Goal: Task Accomplishment & Management: Complete application form

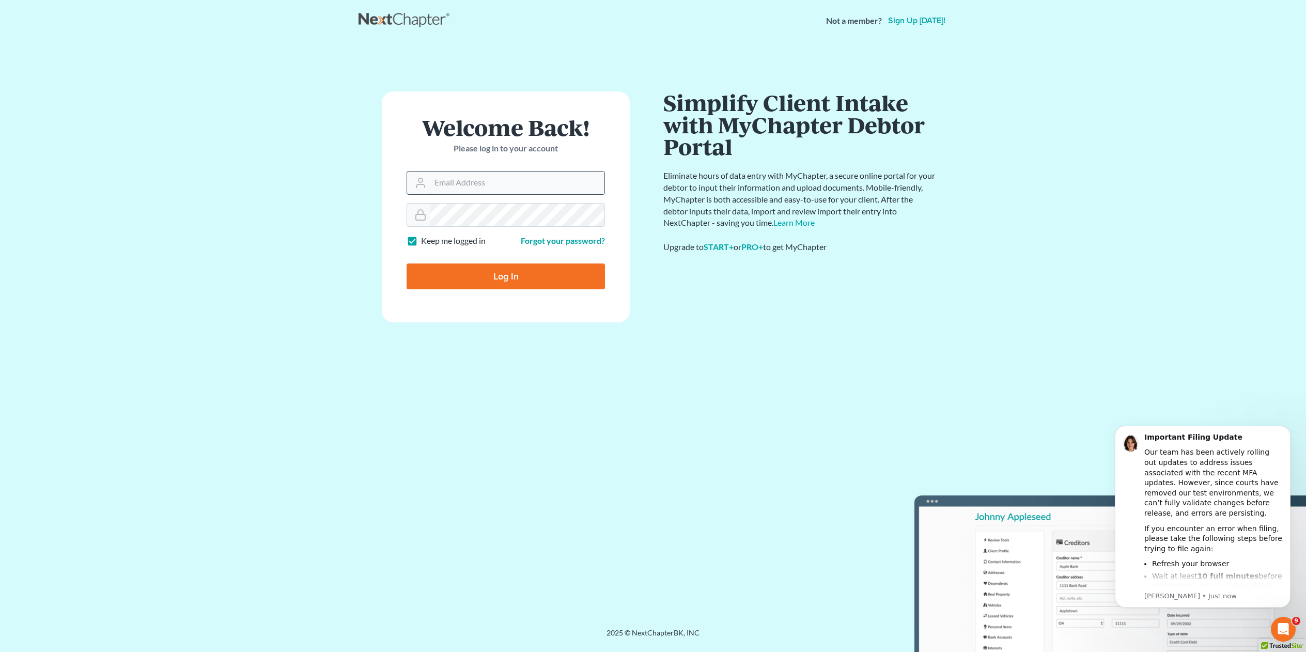
click at [508, 185] on input "Email Address" at bounding box center [517, 183] width 174 height 23
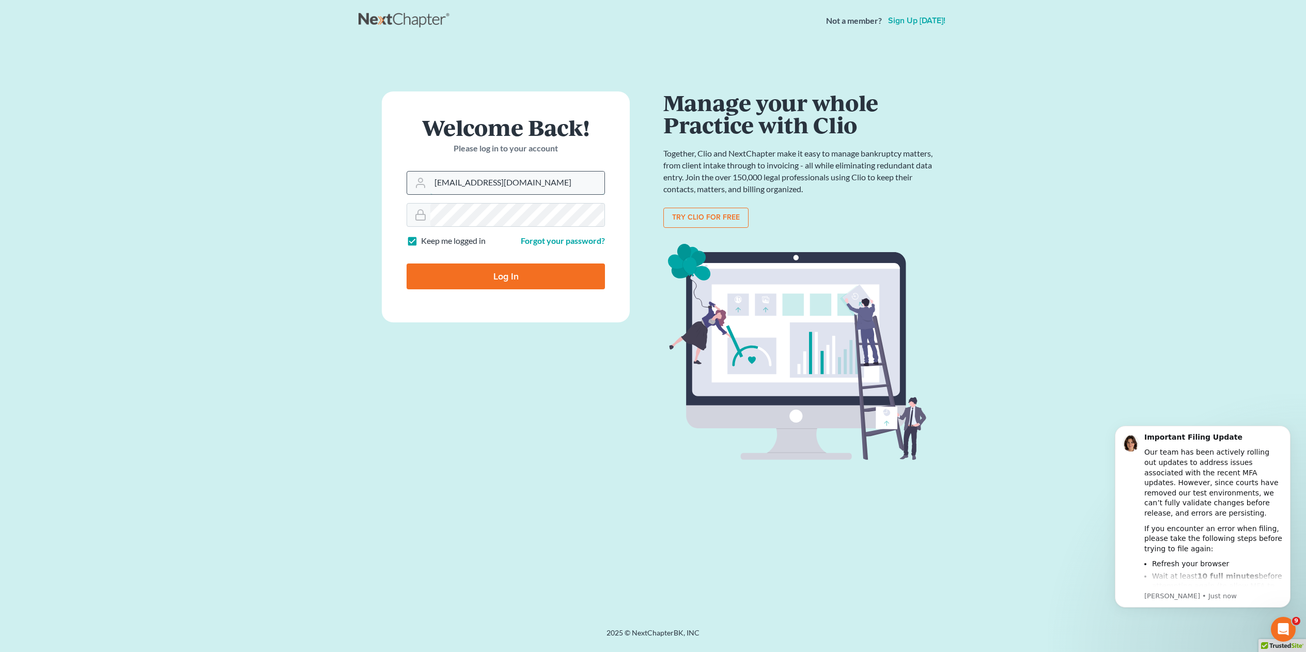
type input "[EMAIL_ADDRESS][DOMAIN_NAME]"
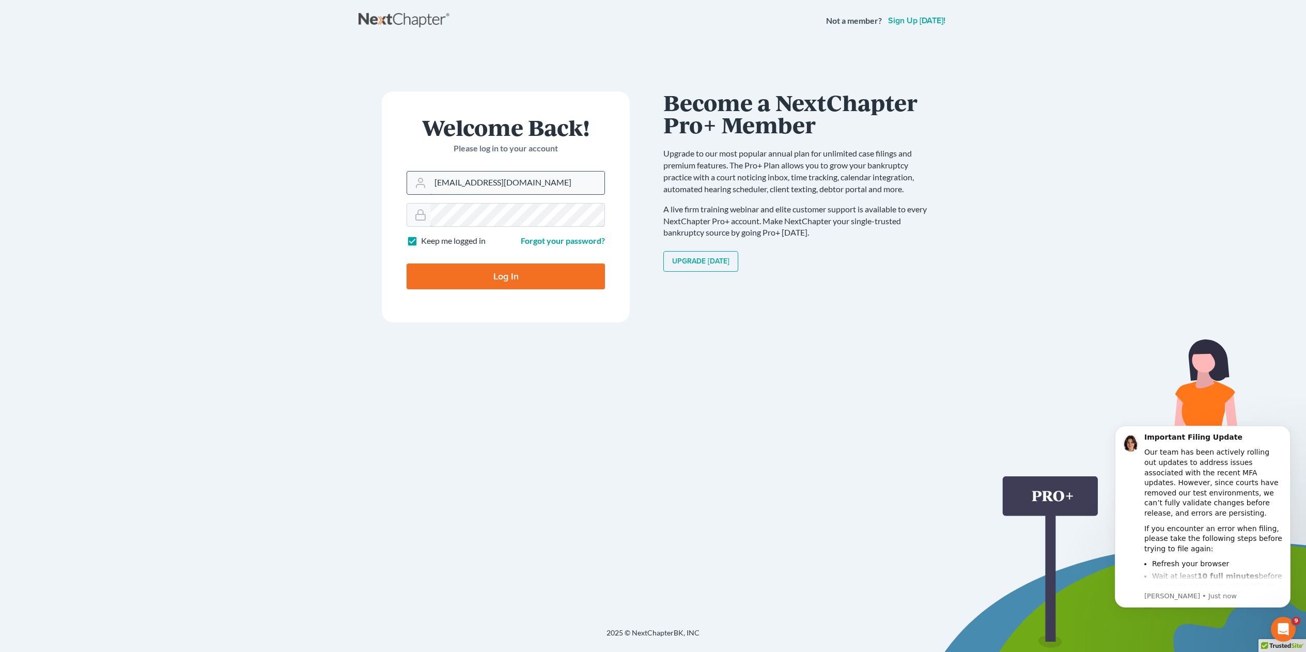
click at [407, 264] on input "Log In" at bounding box center [506, 277] width 198 height 26
type input "Thinking..."
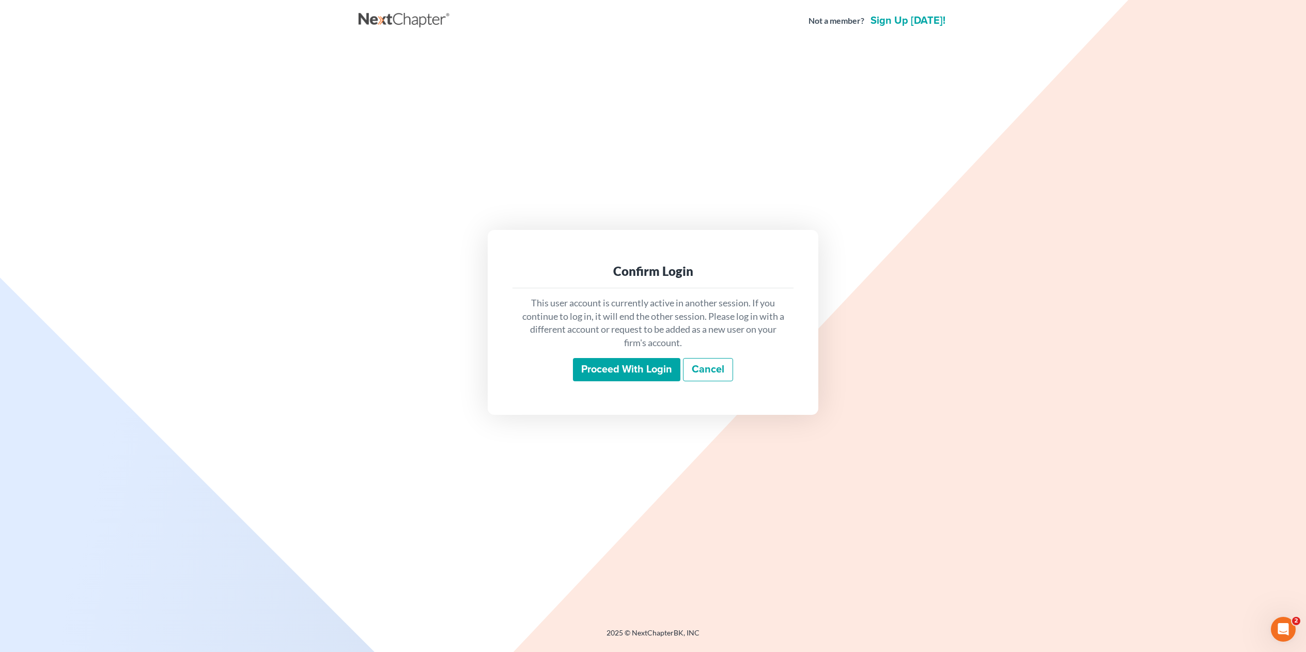
click at [627, 364] on input "Proceed with login" at bounding box center [626, 370] width 107 height 24
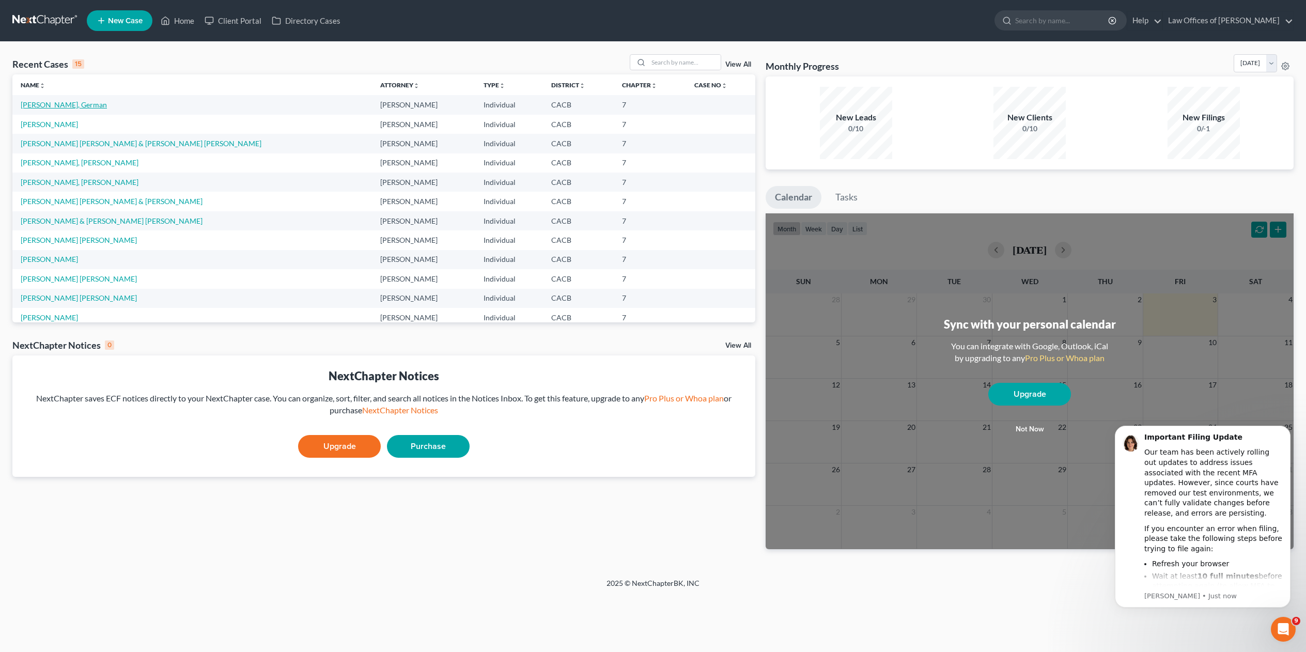
click at [67, 107] on link "[PERSON_NAME], German" at bounding box center [64, 104] width 86 height 9
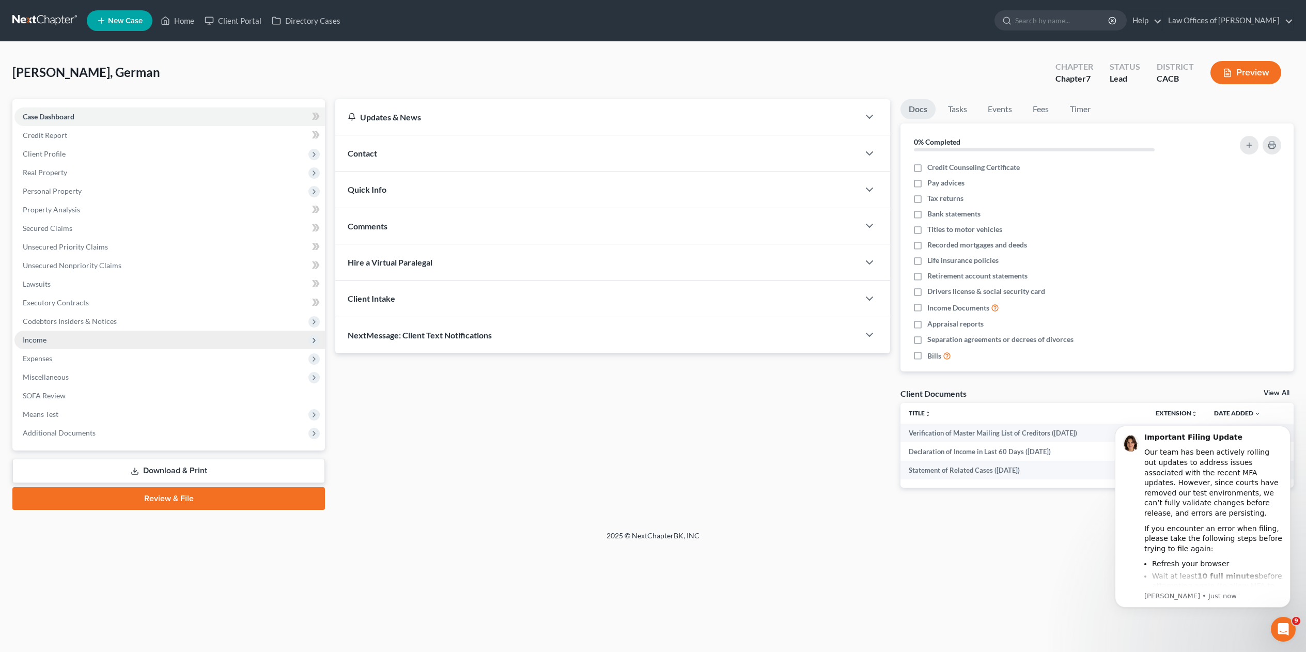
click at [47, 333] on span "Income" at bounding box center [169, 340] width 311 height 19
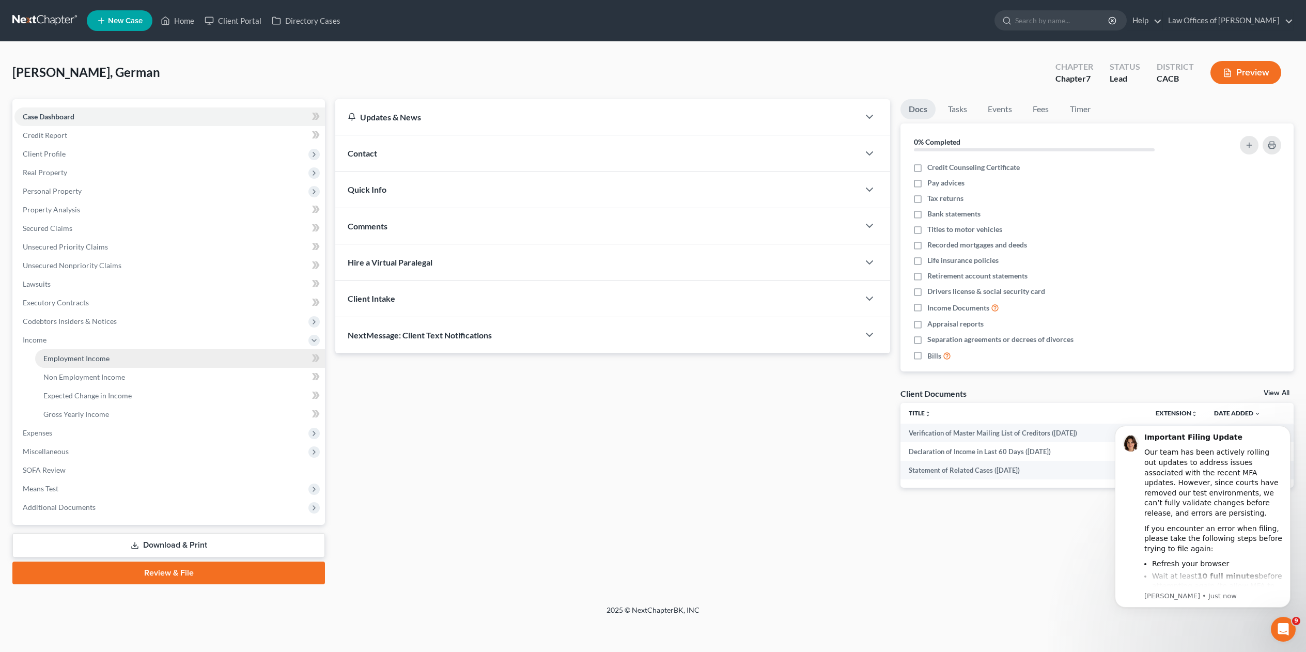
click at [83, 356] on span "Employment Income" at bounding box center [76, 358] width 66 height 9
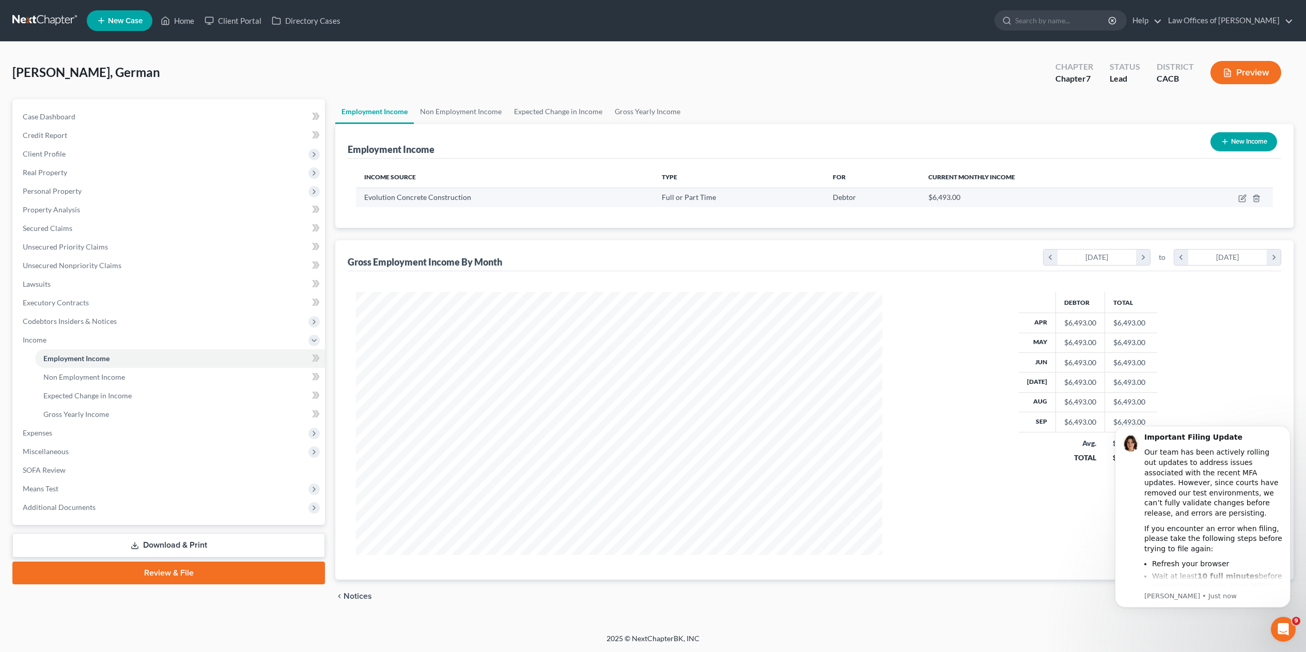
scroll to position [263, 547]
click at [1247, 202] on td at bounding box center [1221, 198] width 103 height 20
click at [1241, 198] on icon "button" at bounding box center [1243, 198] width 8 height 8
select select "0"
select select "4"
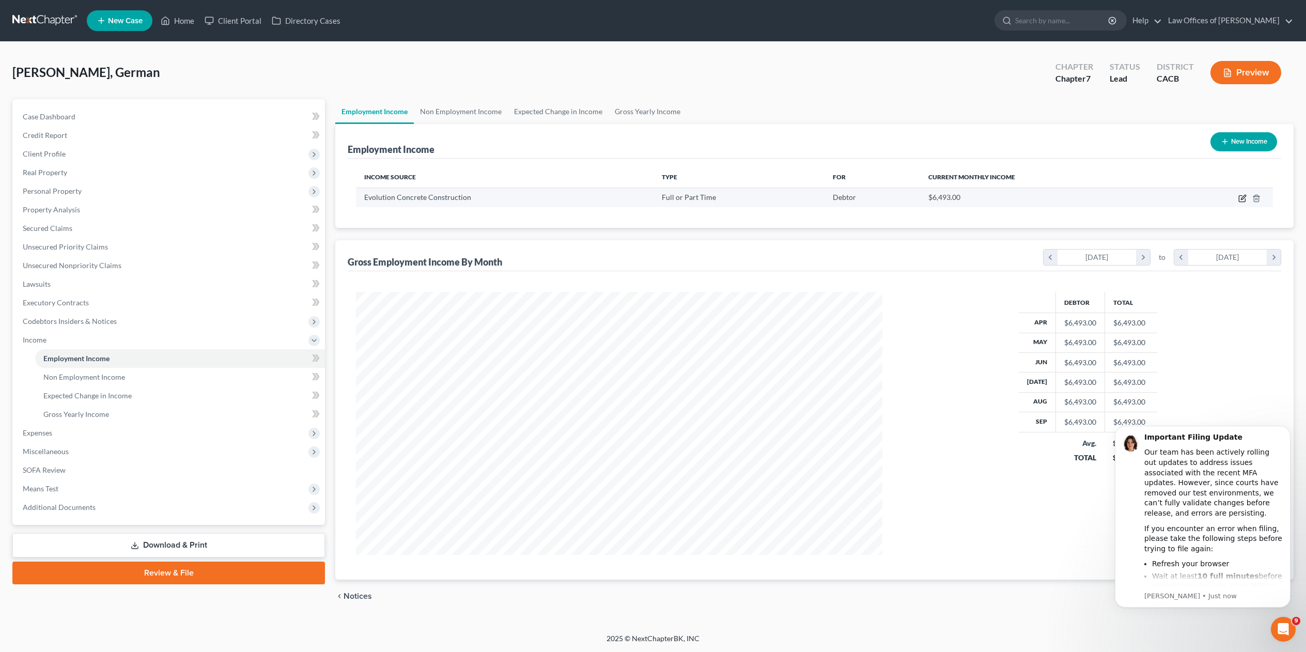
select select "0"
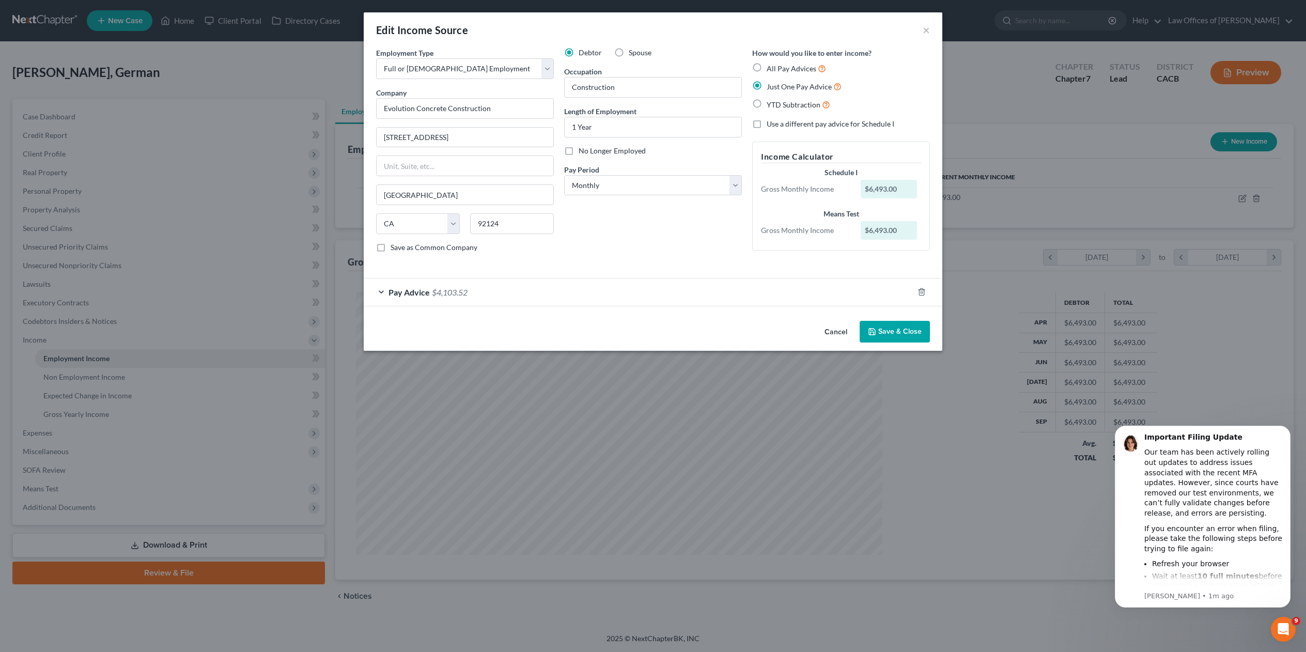
click at [385, 299] on div "Pay Advice $4,103.52" at bounding box center [639, 292] width 550 height 27
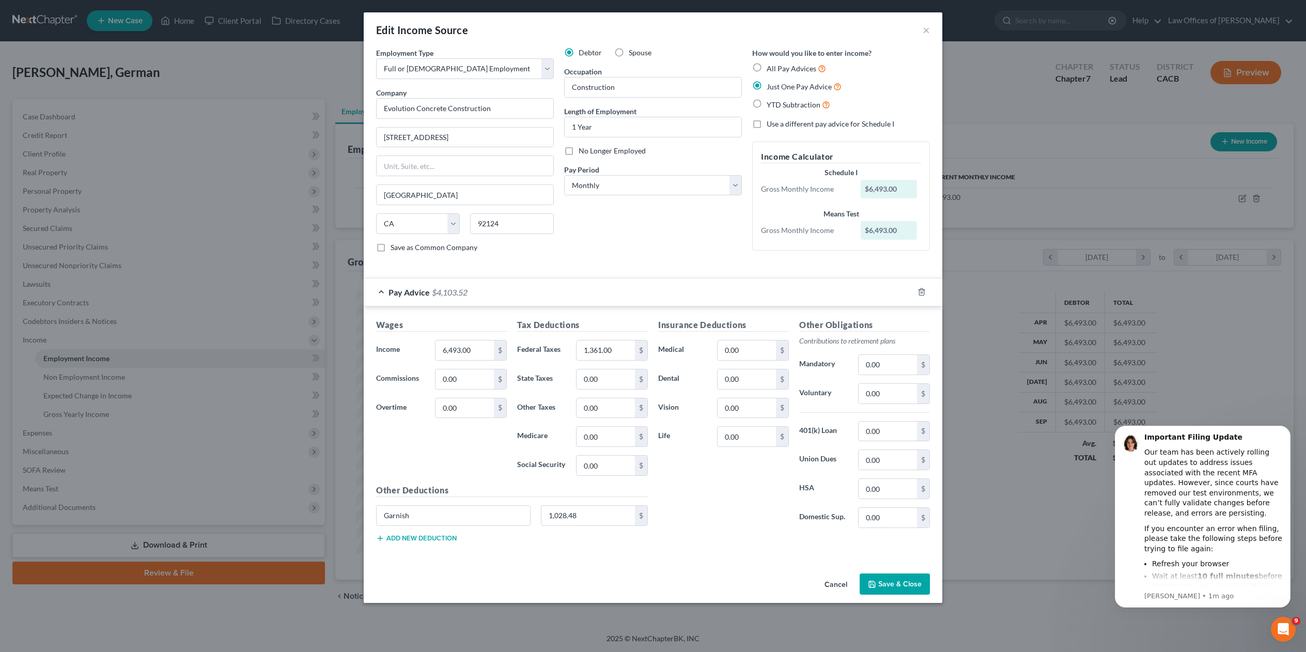
click at [922, 30] on div "Edit Income Source ×" at bounding box center [653, 29] width 579 height 35
click at [925, 31] on button "×" at bounding box center [926, 30] width 7 height 12
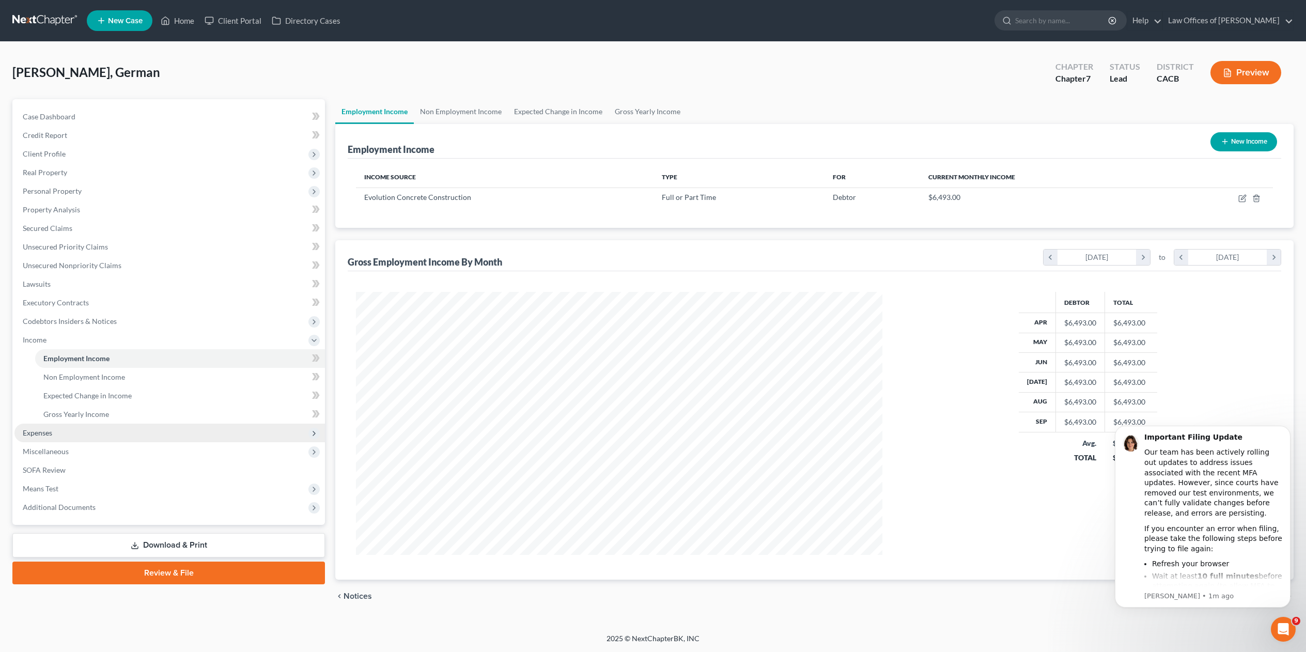
click at [32, 426] on span "Expenses" at bounding box center [169, 433] width 311 height 19
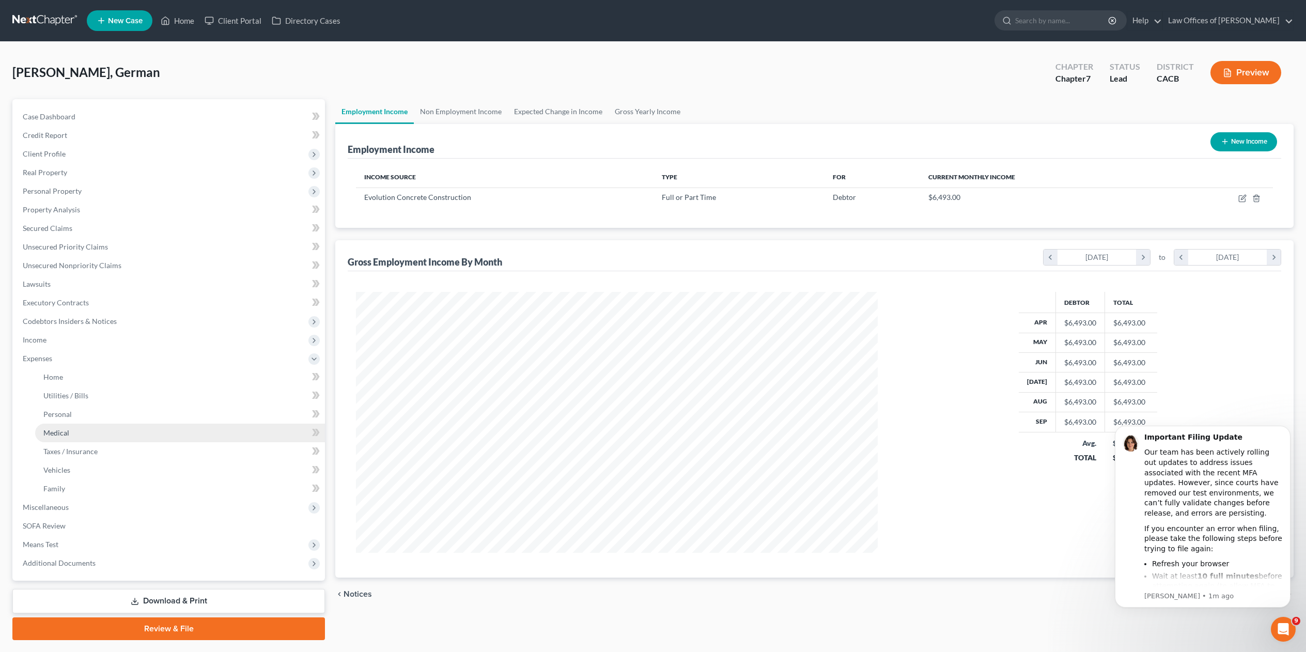
scroll to position [516541, 516259]
click at [63, 378] on link "Home" at bounding box center [178, 377] width 287 height 19
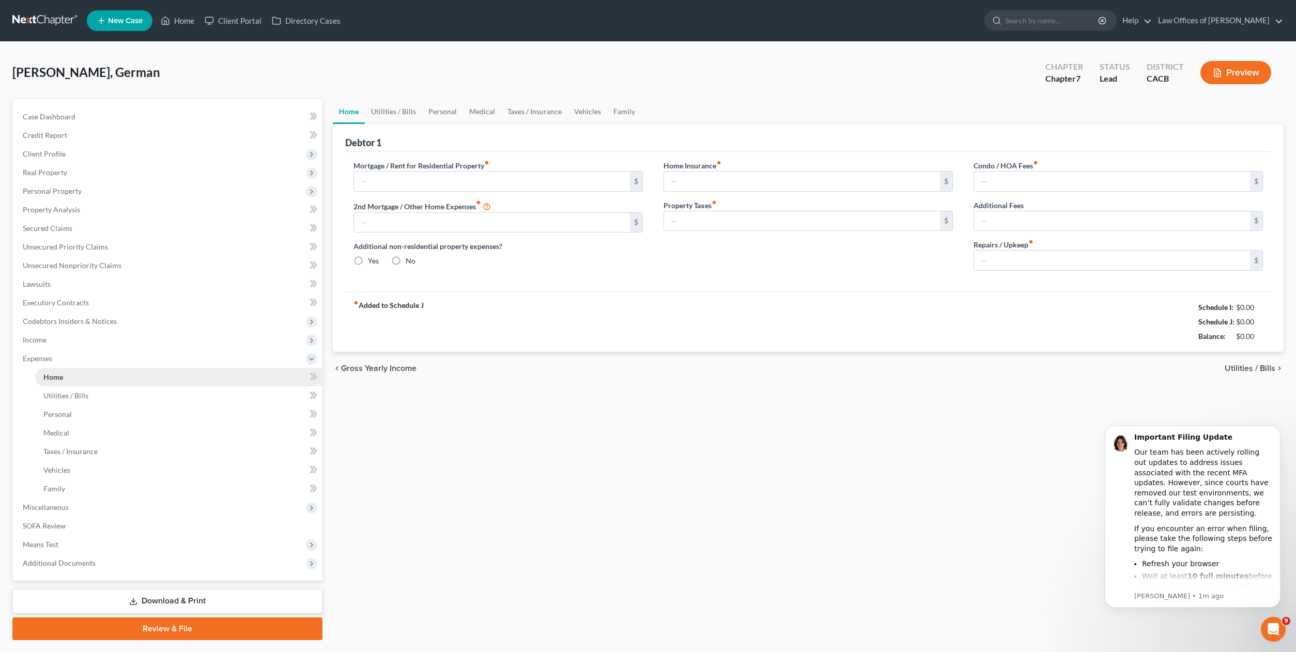
type input "2,200.00"
type input "0.00"
radio input "true"
type input "0.00"
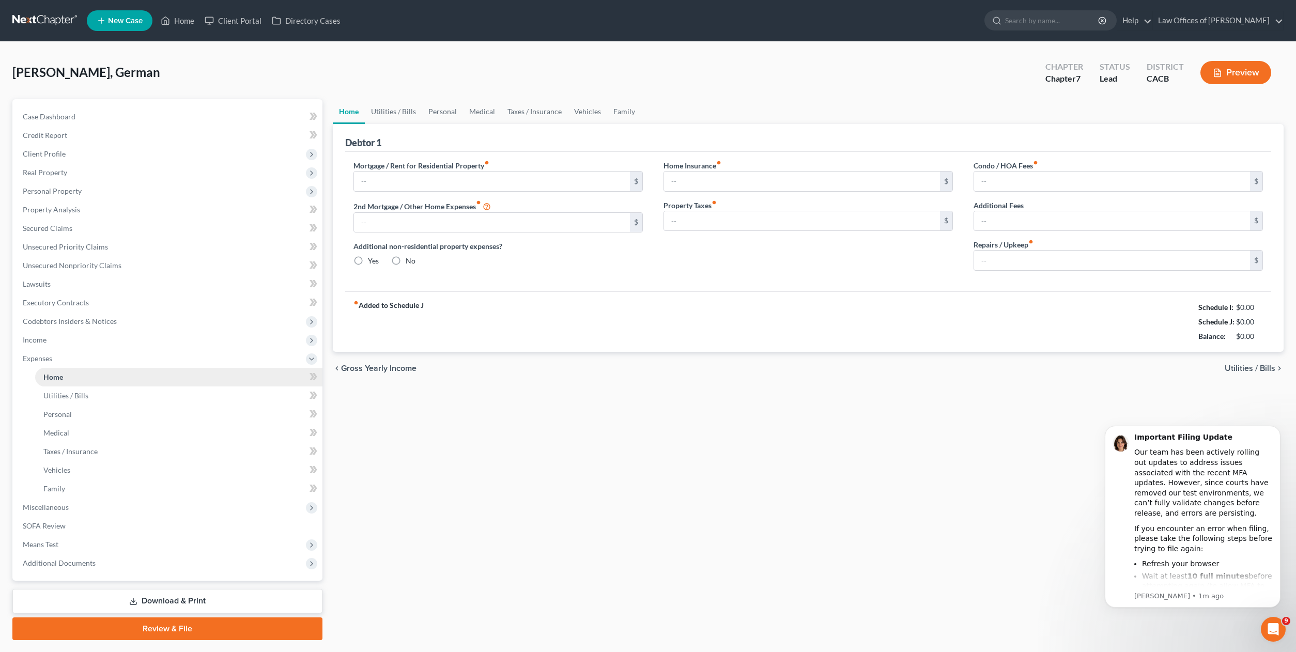
type input "0.00"
click at [44, 333] on span "Income" at bounding box center [168, 340] width 308 height 19
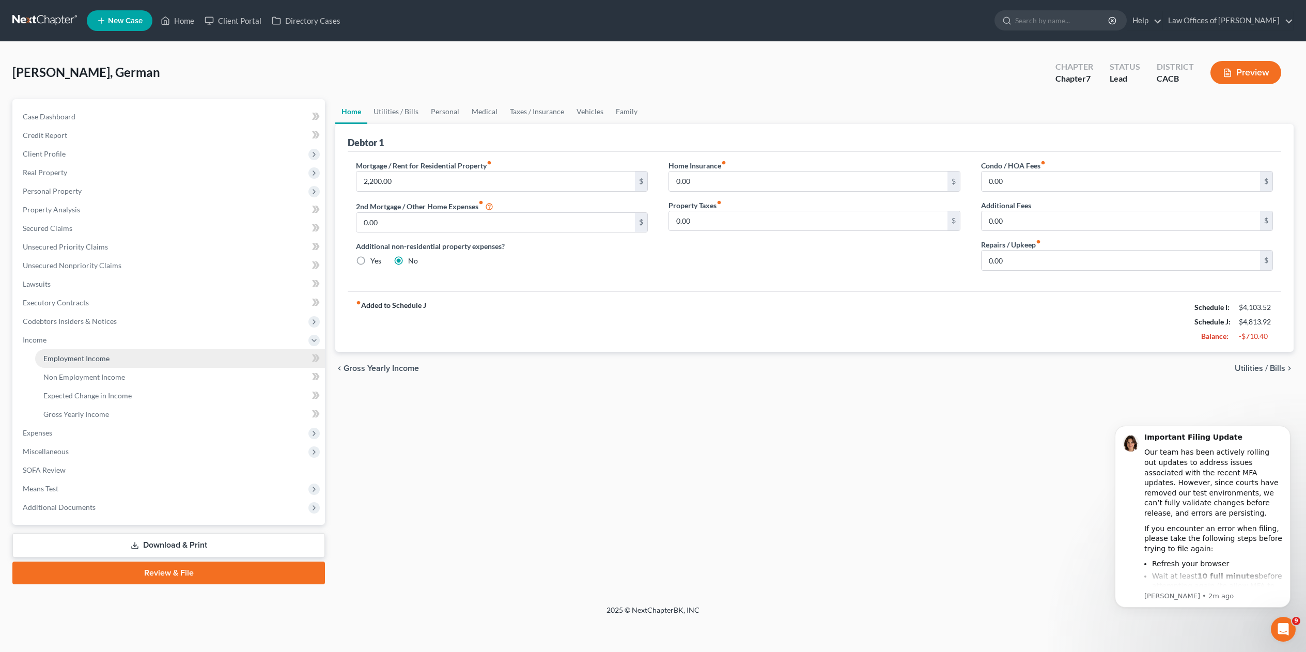
click at [76, 354] on span "Employment Income" at bounding box center [76, 358] width 66 height 9
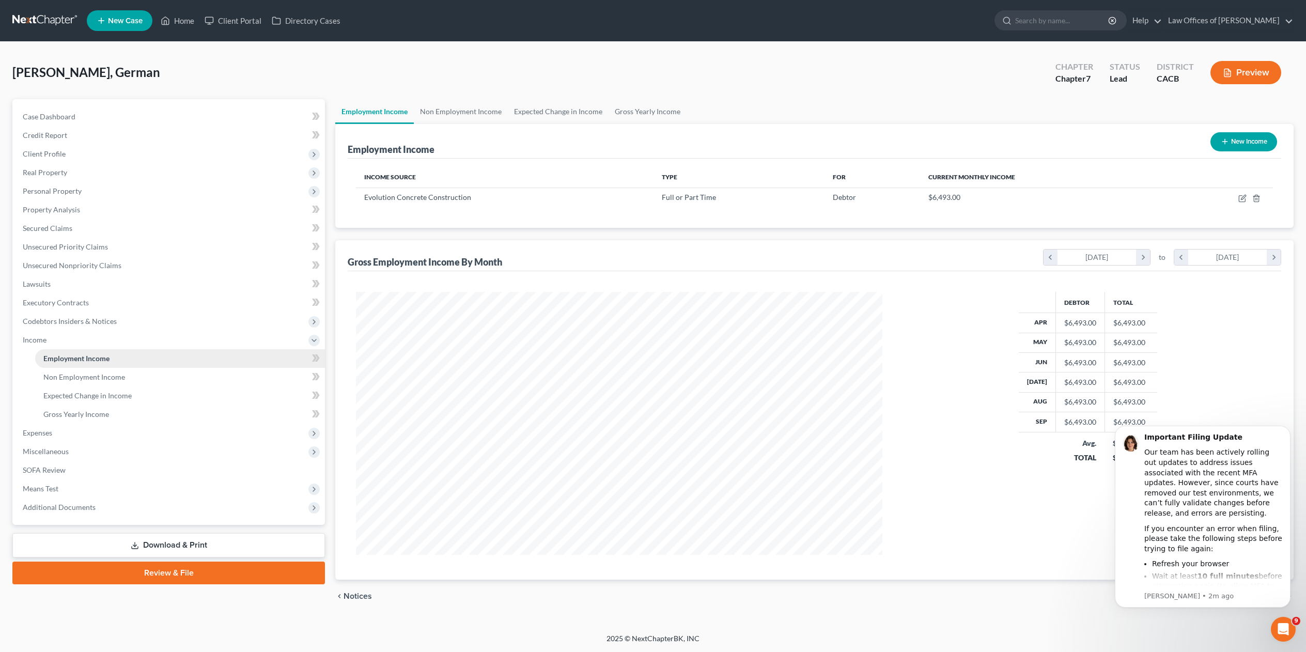
scroll to position [263, 547]
click at [1241, 199] on icon "button" at bounding box center [1243, 198] width 8 height 8
select select "0"
select select "4"
select select "0"
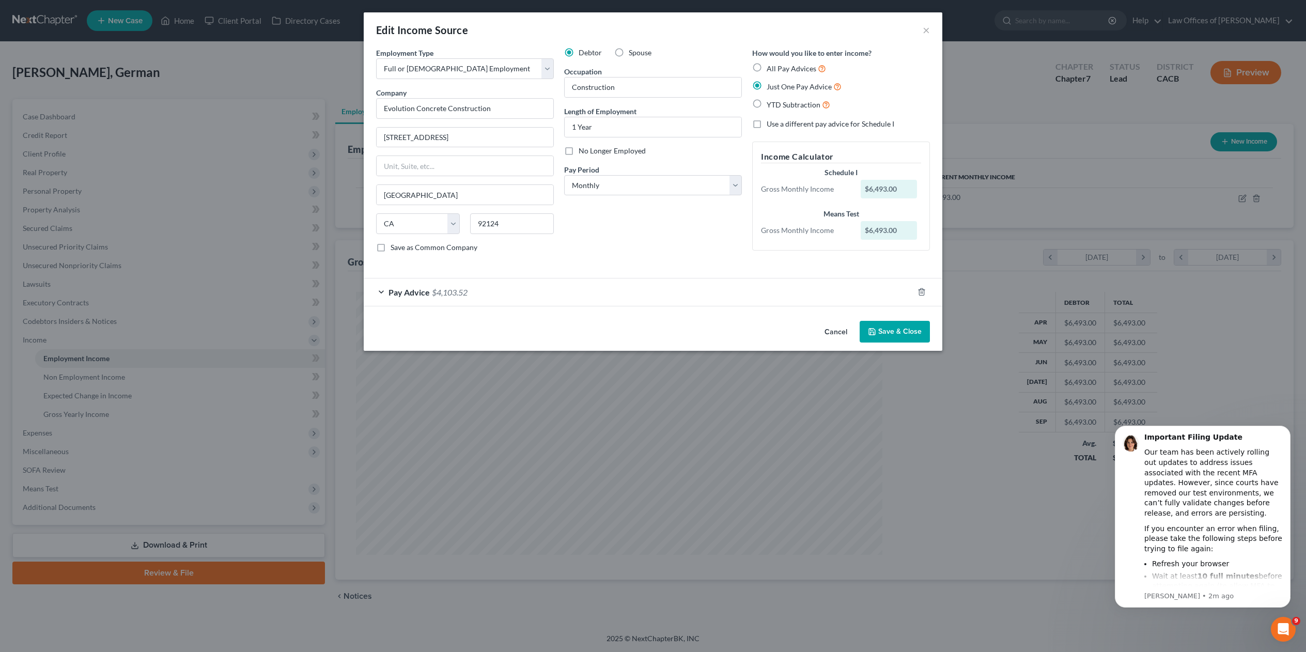
click at [379, 296] on div "Pay Advice $4,103.52" at bounding box center [639, 292] width 550 height 27
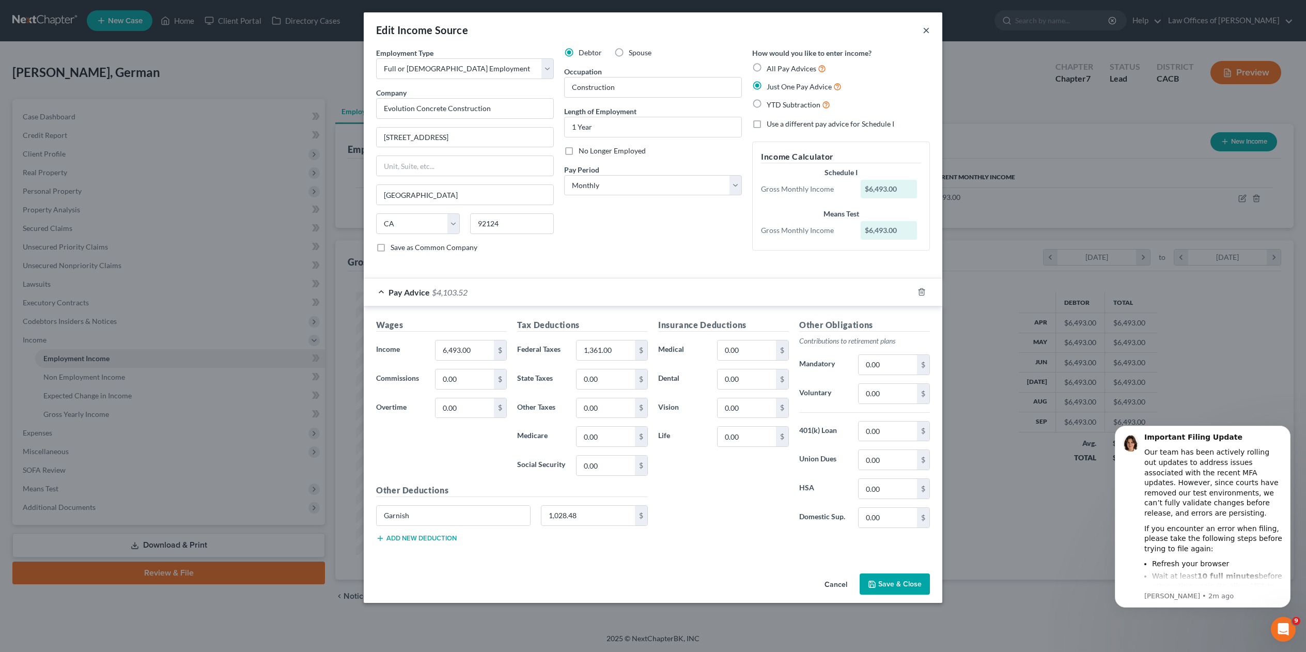
click at [928, 32] on button "×" at bounding box center [926, 30] width 7 height 12
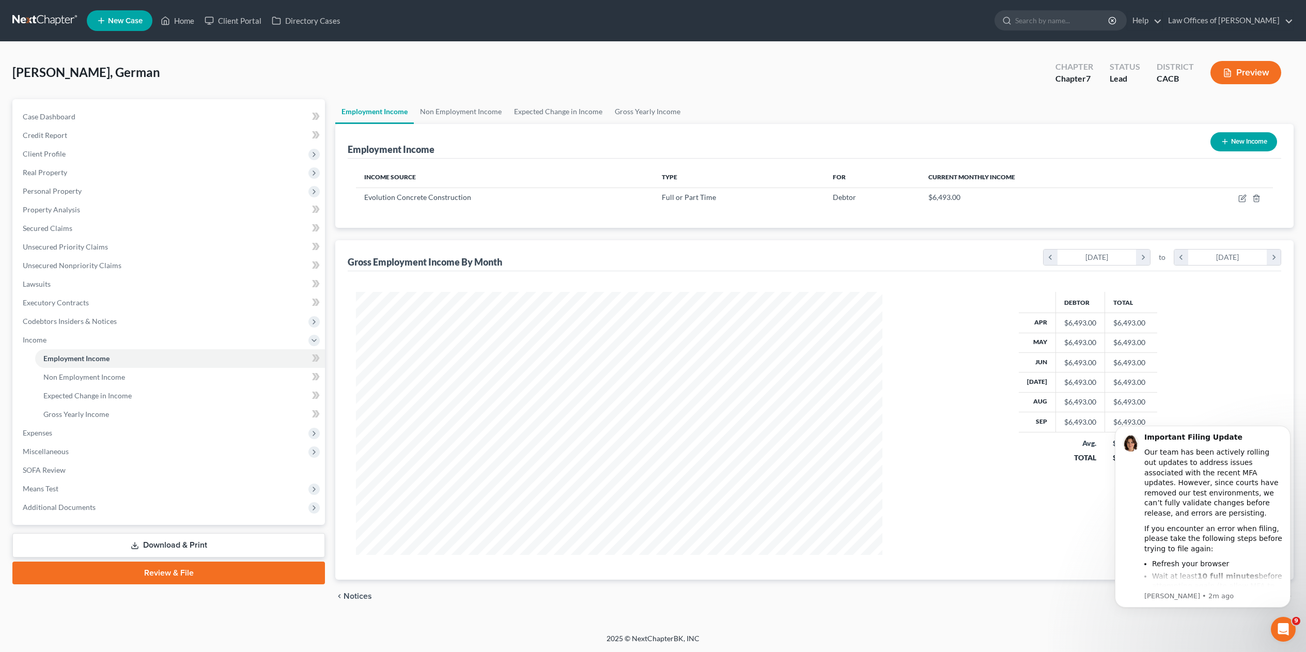
click at [1239, 140] on button "New Income" at bounding box center [1244, 141] width 67 height 19
select select "0"
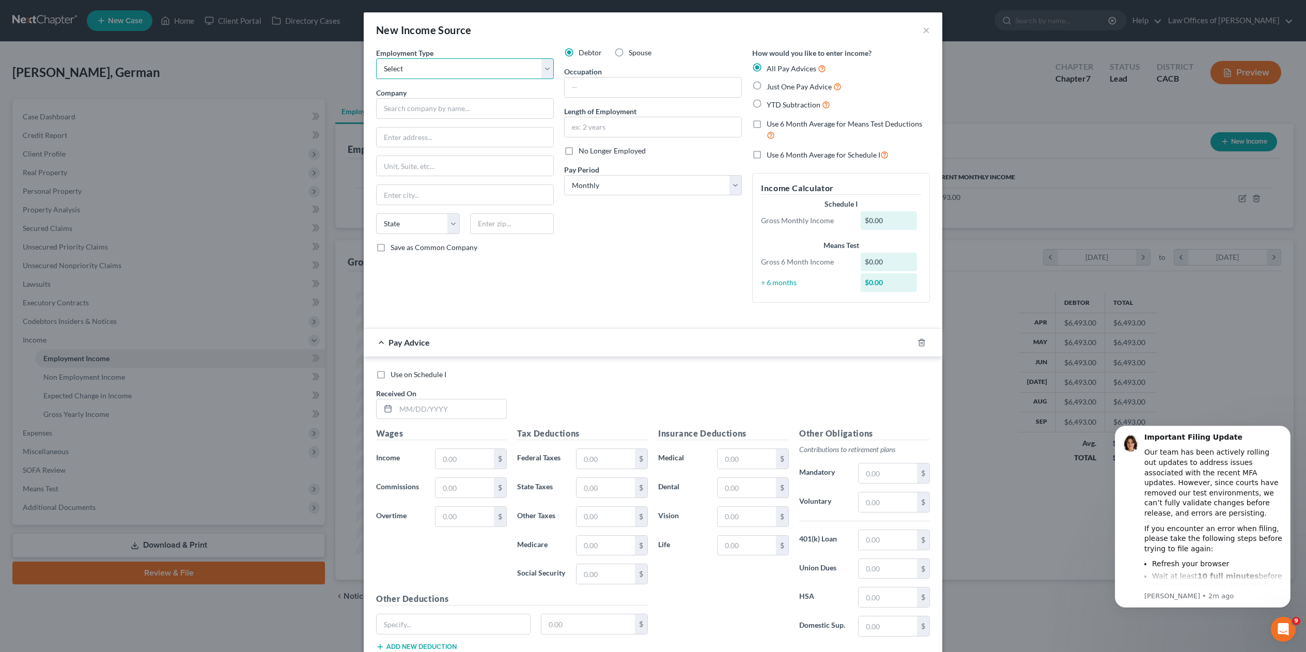
click at [540, 68] on select "Select Full or [DEMOGRAPHIC_DATA] Employment Self Employment" at bounding box center [465, 68] width 178 height 21
click at [923, 32] on button "×" at bounding box center [926, 30] width 7 height 12
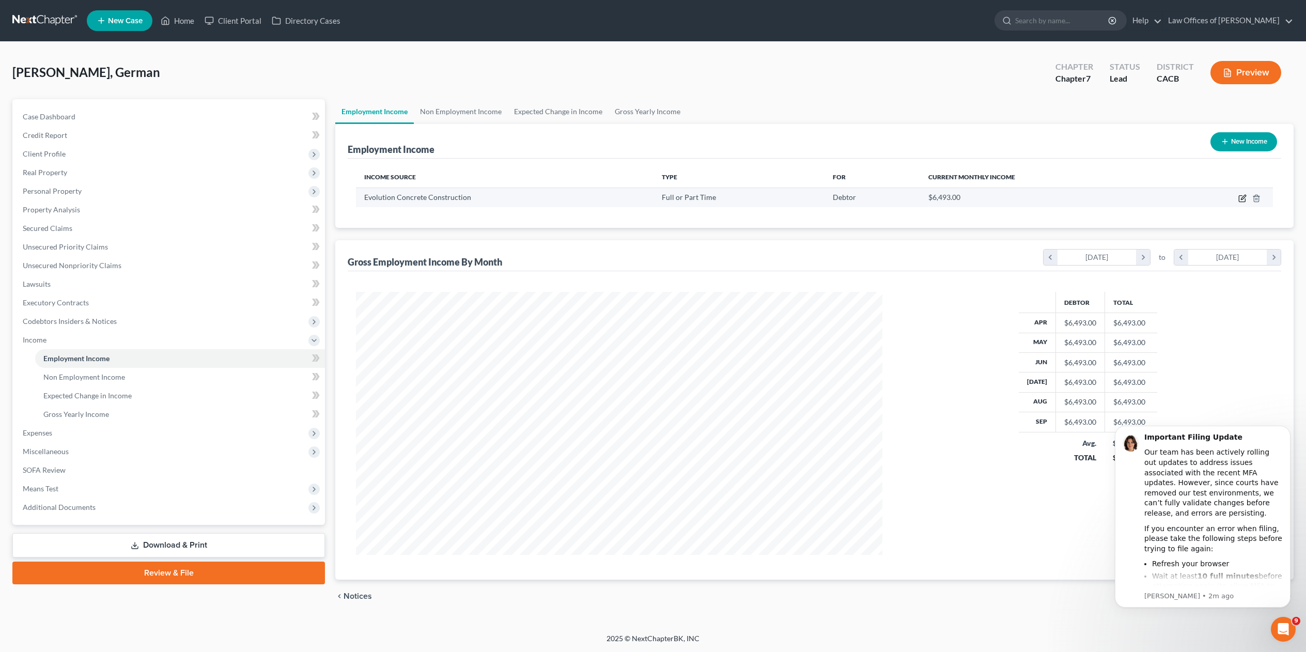
click at [1242, 199] on icon "button" at bounding box center [1243, 198] width 8 height 8
select select "0"
select select "4"
select select "0"
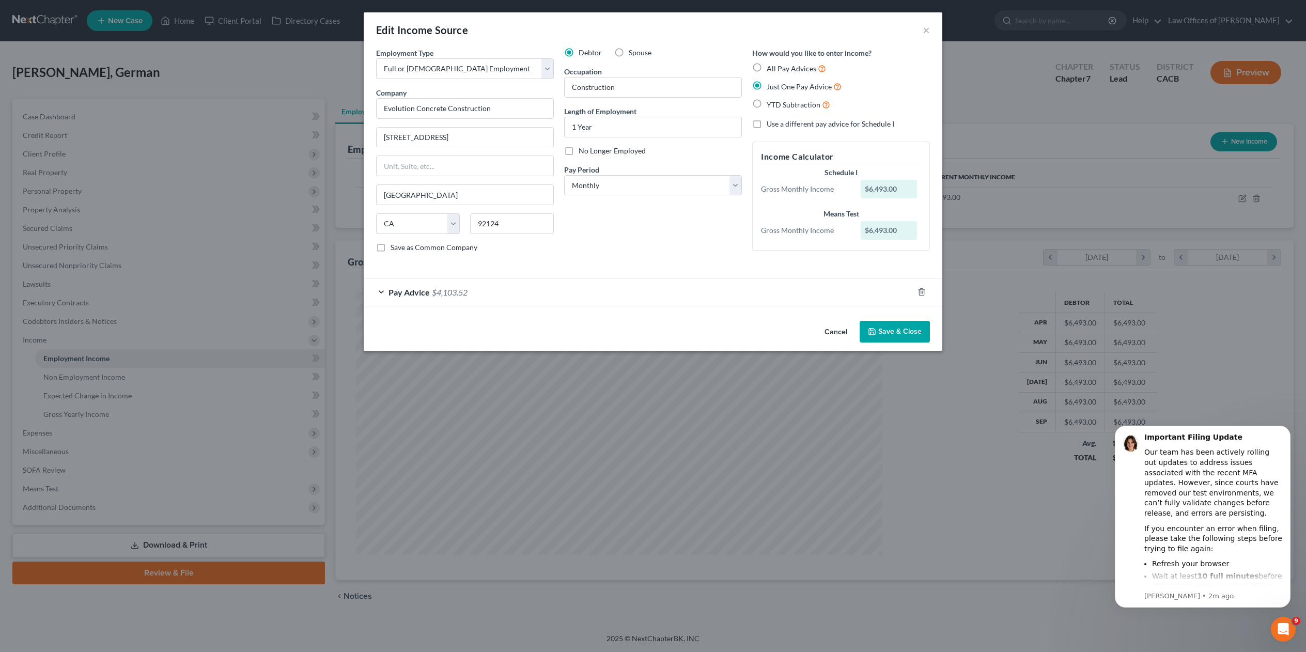
click at [380, 294] on div "Pay Advice $4,103.52" at bounding box center [639, 292] width 550 height 27
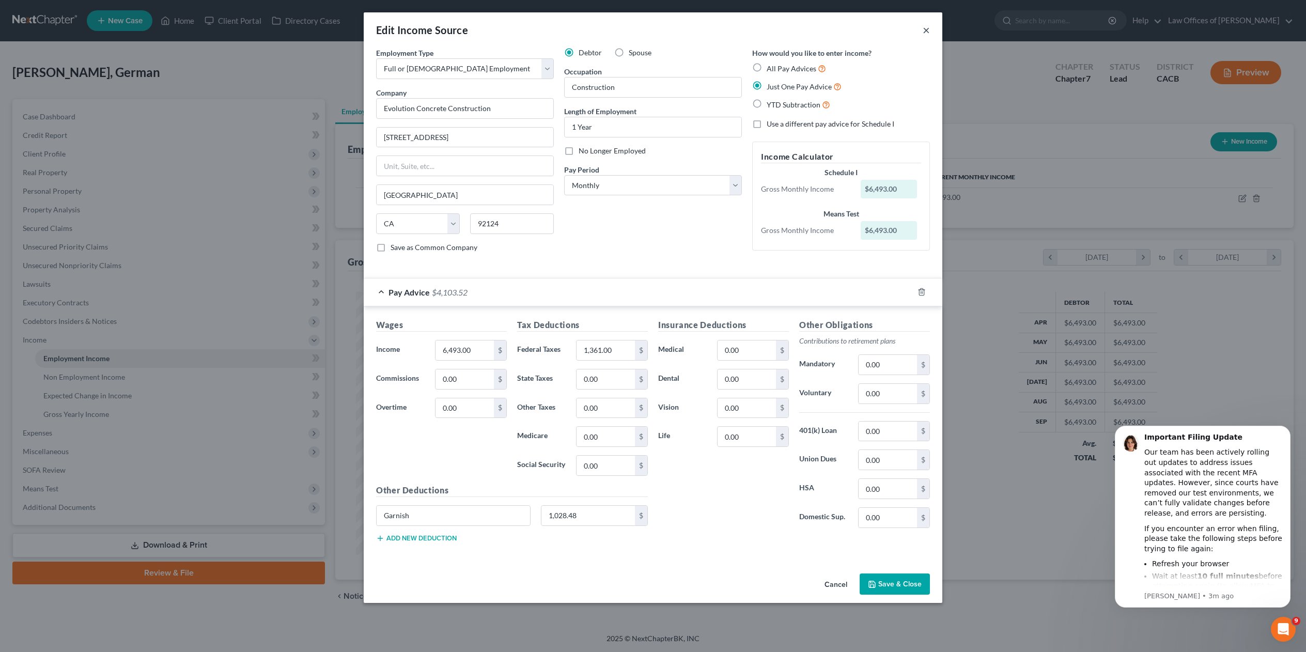
click at [928, 25] on button "×" at bounding box center [926, 30] width 7 height 12
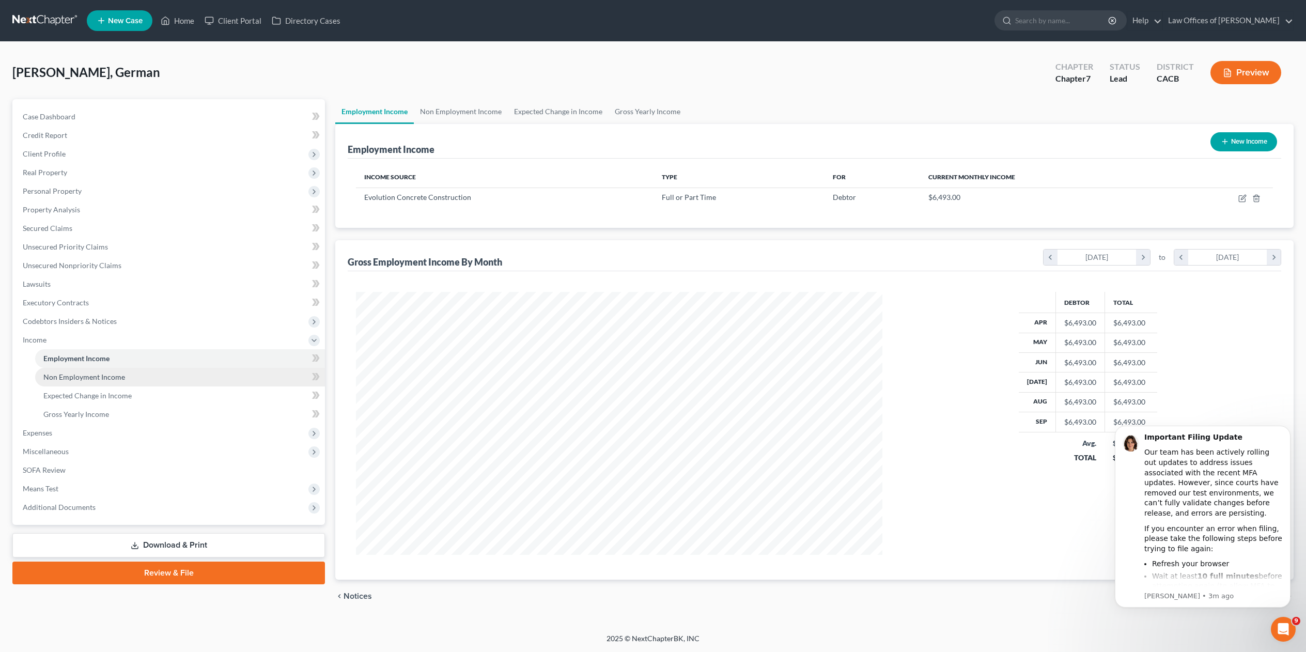
click at [72, 377] on span "Non Employment Income" at bounding box center [84, 377] width 82 height 9
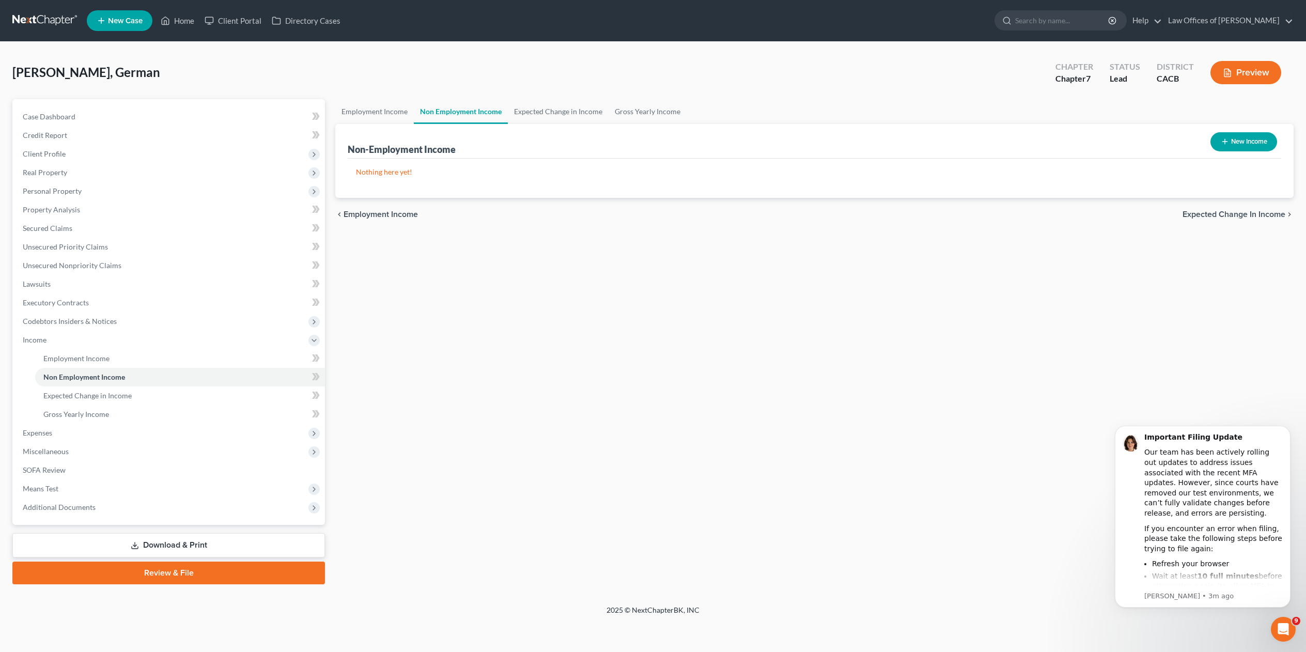
click at [1243, 136] on button "New Income" at bounding box center [1244, 141] width 67 height 19
select select "0"
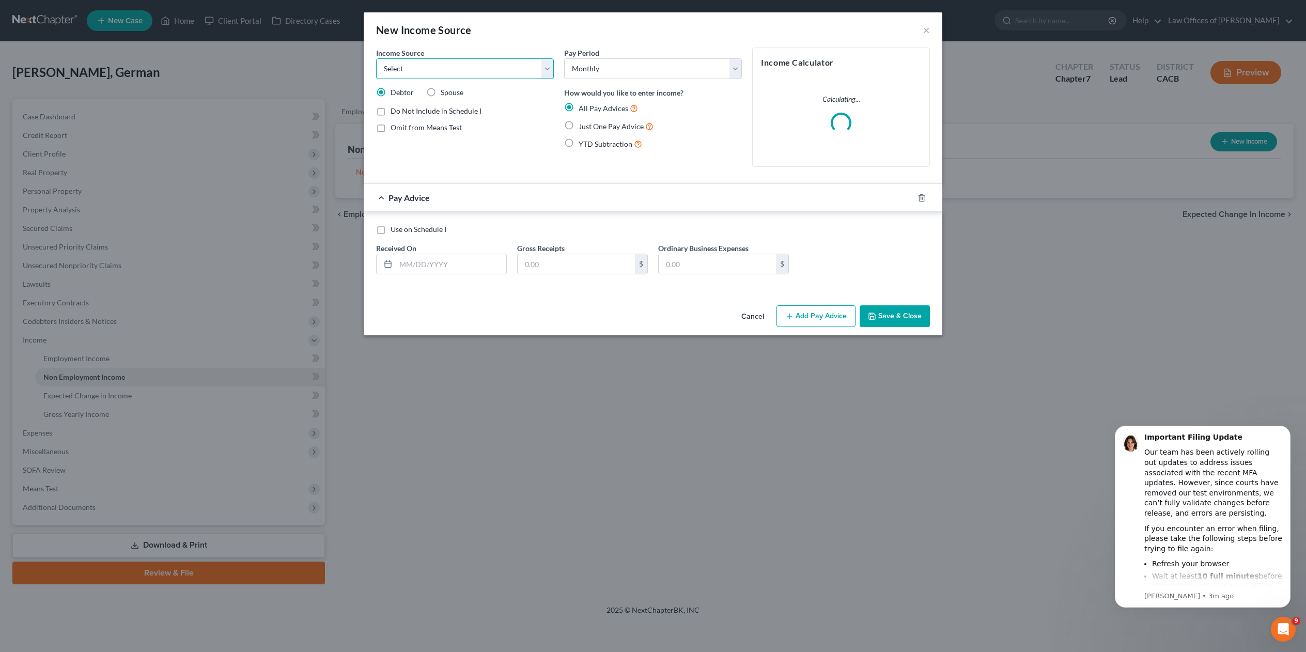
click at [546, 63] on select "Select Unemployment Disability (from employer) Pension Retirement Social Securi…" at bounding box center [465, 68] width 178 height 21
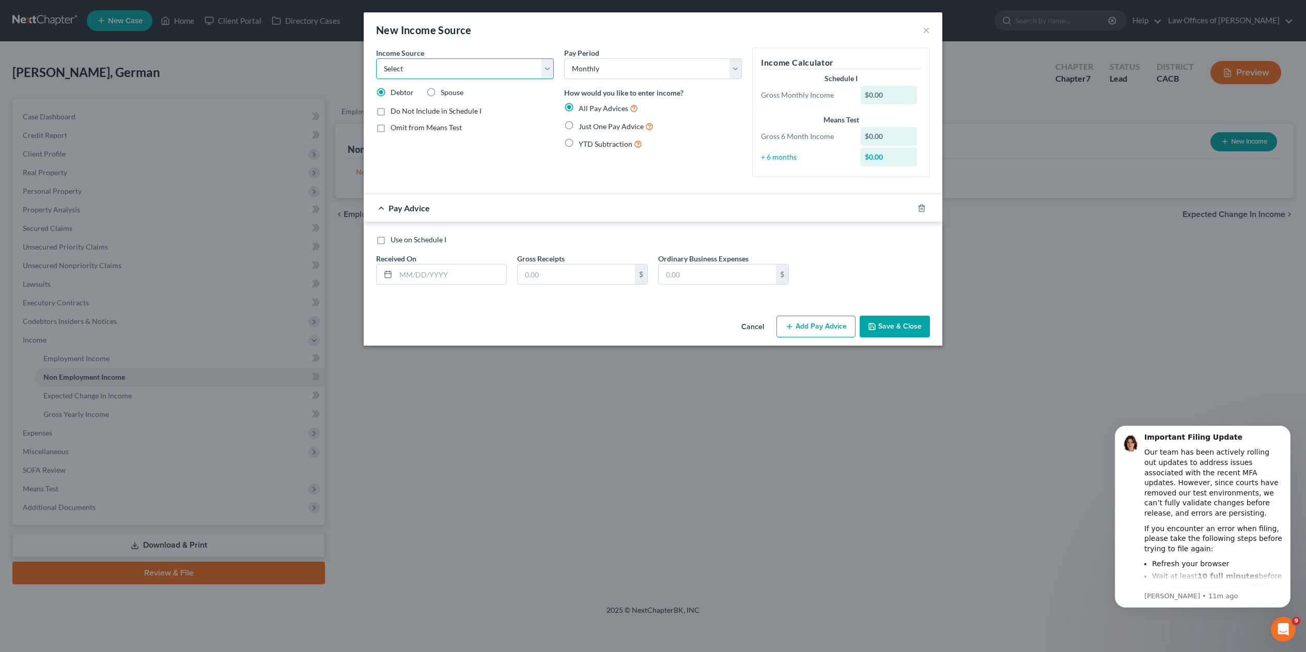
select select "9"
click at [376, 58] on select "Select Unemployment Disability (from employer) Pension Retirement Social Securi…" at bounding box center [465, 68] width 178 height 21
click at [450, 273] on input "text" at bounding box center [451, 275] width 111 height 20
click at [567, 271] on input "text" at bounding box center [576, 275] width 117 height 20
click at [579, 129] on label "Just One Pay Advice" at bounding box center [616, 126] width 75 height 12
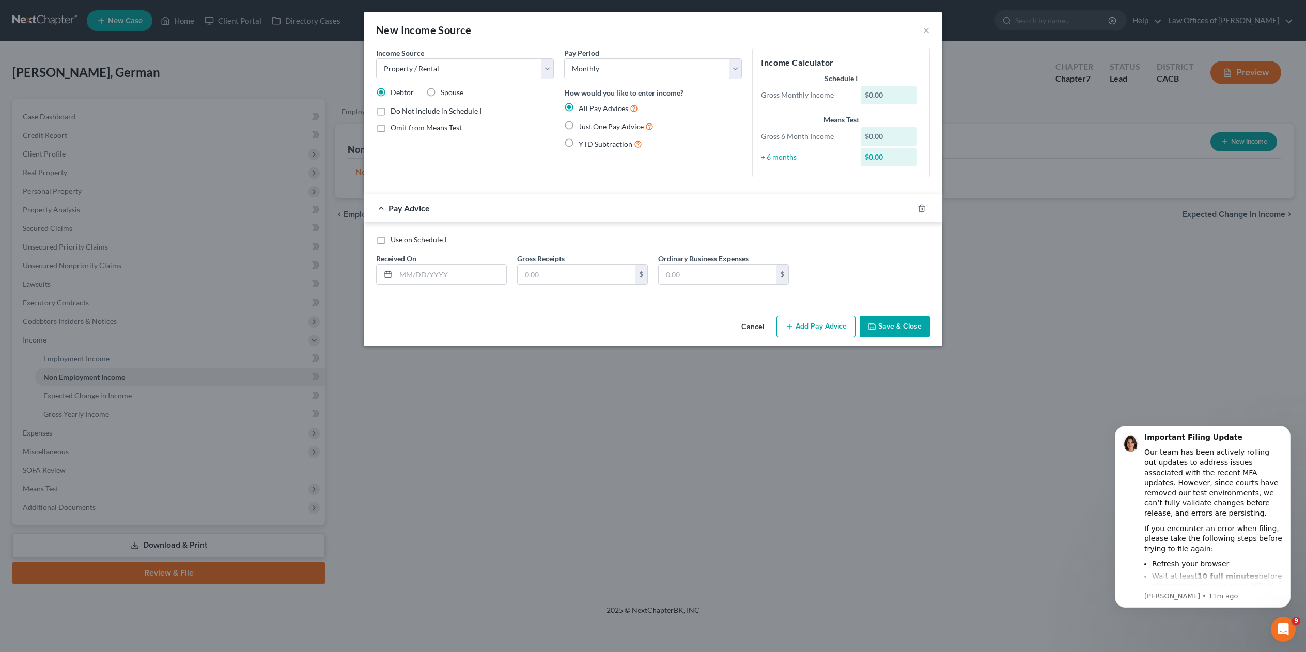
click at [583, 127] on input "Just One Pay Advice" at bounding box center [586, 123] width 7 height 7
radio input "true"
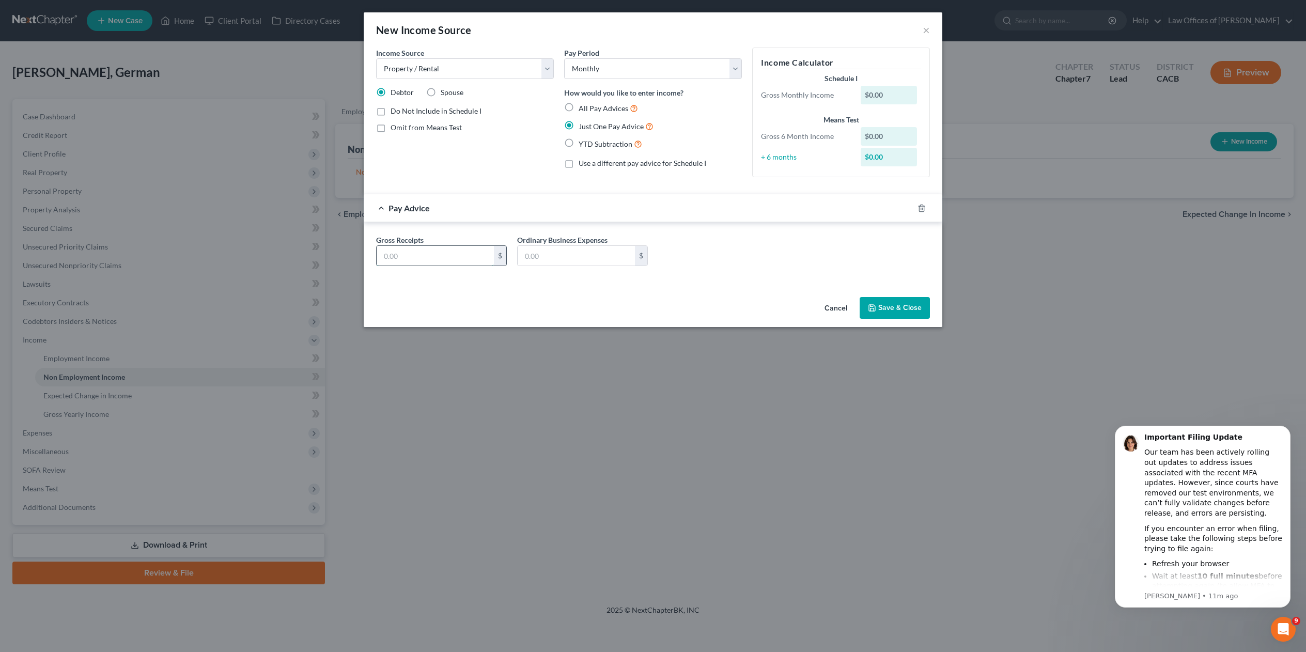
click at [406, 259] on input "text" at bounding box center [435, 256] width 117 height 20
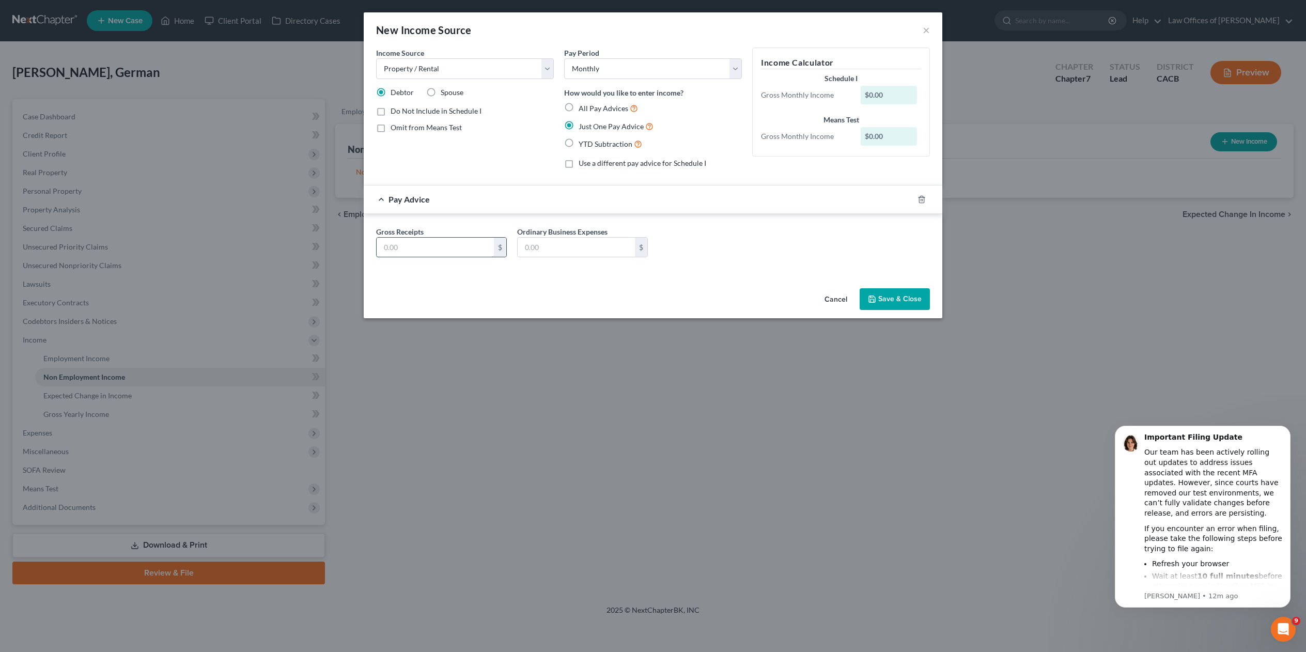
click at [435, 246] on input "text" at bounding box center [435, 248] width 117 height 20
type input "665.00"
drag, startPoint x: 902, startPoint y: 300, endPoint x: 820, endPoint y: 360, distance: 101.7
click at [839, 356] on div "New Income Source × Income Source * Select Unemployment Disability (from employ…" at bounding box center [653, 326] width 1306 height 652
click at [904, 297] on button "Save & Close" at bounding box center [895, 299] width 70 height 22
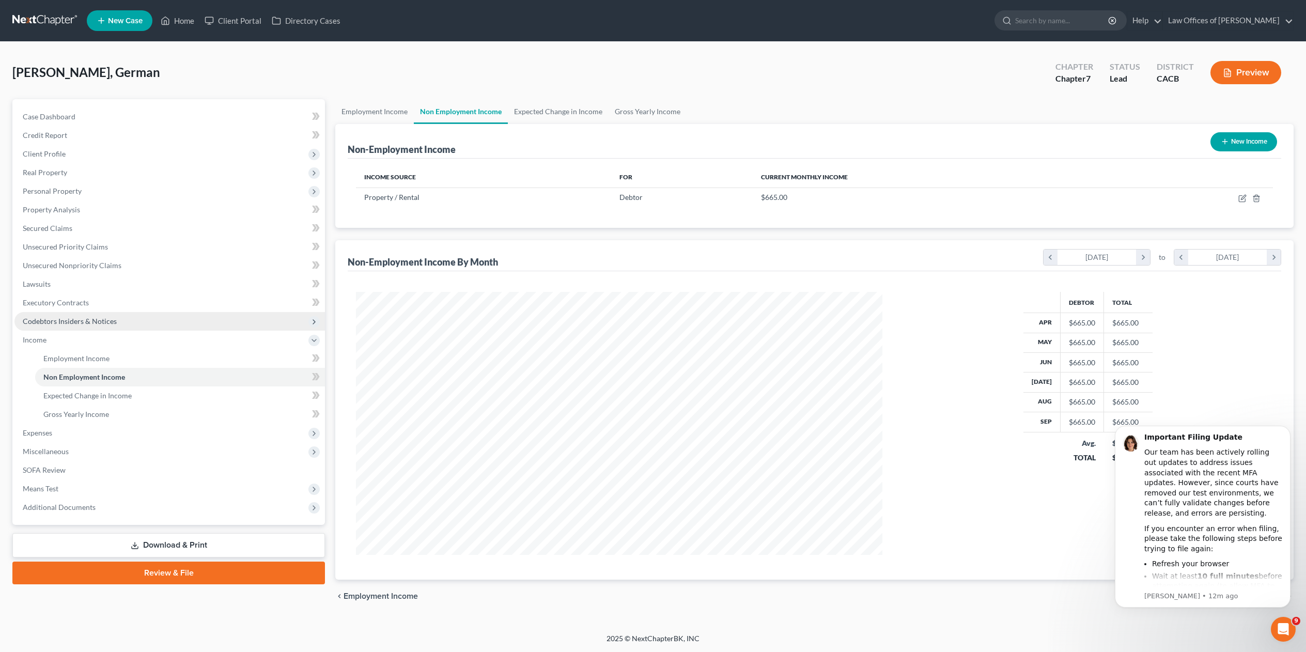
scroll to position [263, 547]
click at [149, 546] on link "Download & Print" at bounding box center [168, 545] width 313 height 24
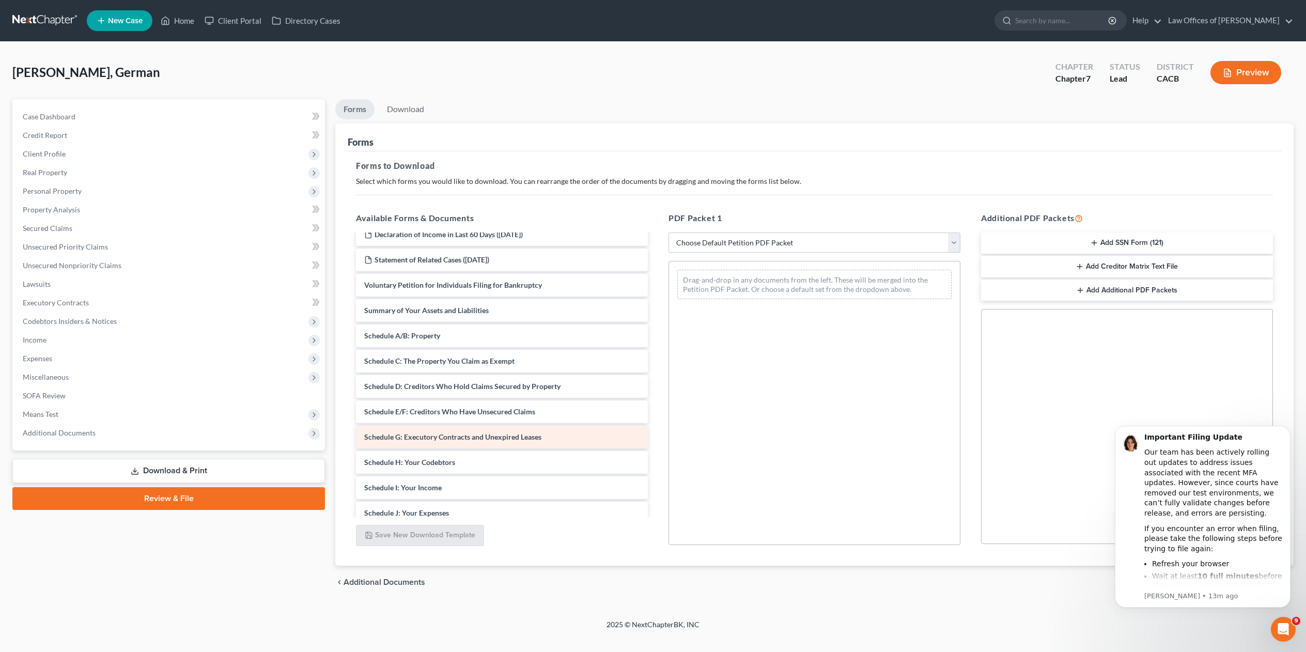
scroll to position [69, 0]
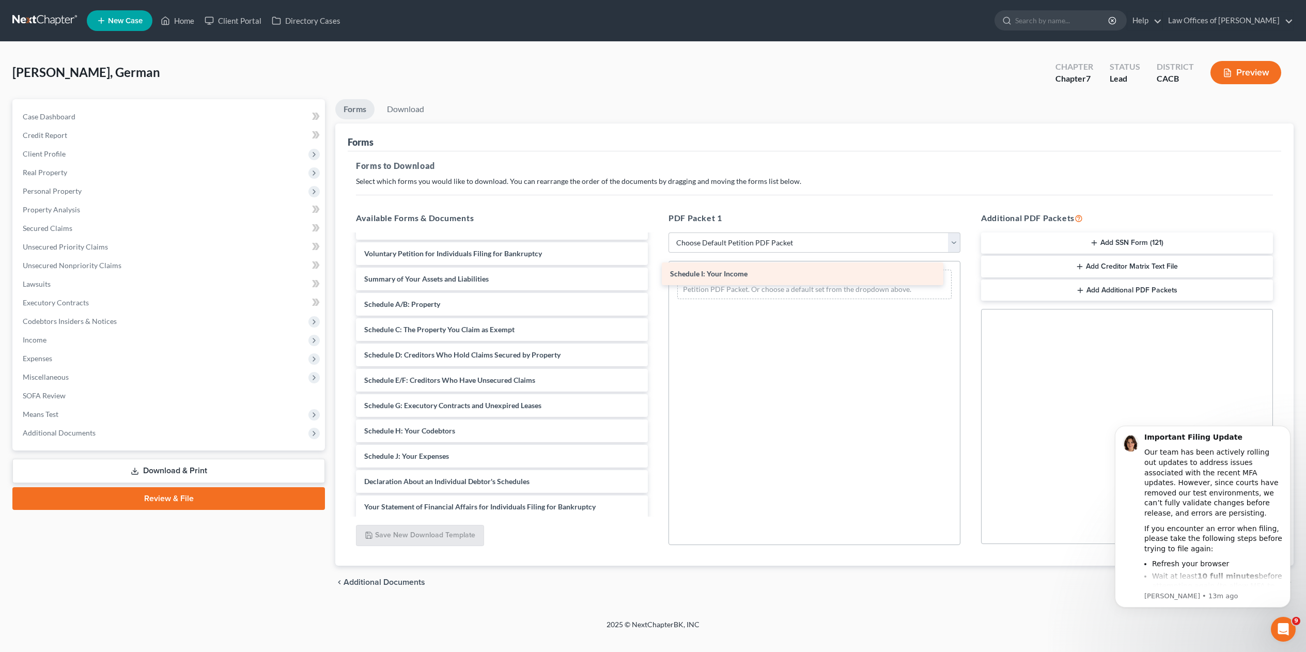
drag, startPoint x: 456, startPoint y: 450, endPoint x: 770, endPoint y: 264, distance: 365.2
click at [656, 264] on div "Schedule I: Your Income Verification of Master Mailing List of Creditors ([DATE…" at bounding box center [502, 418] width 309 height 504
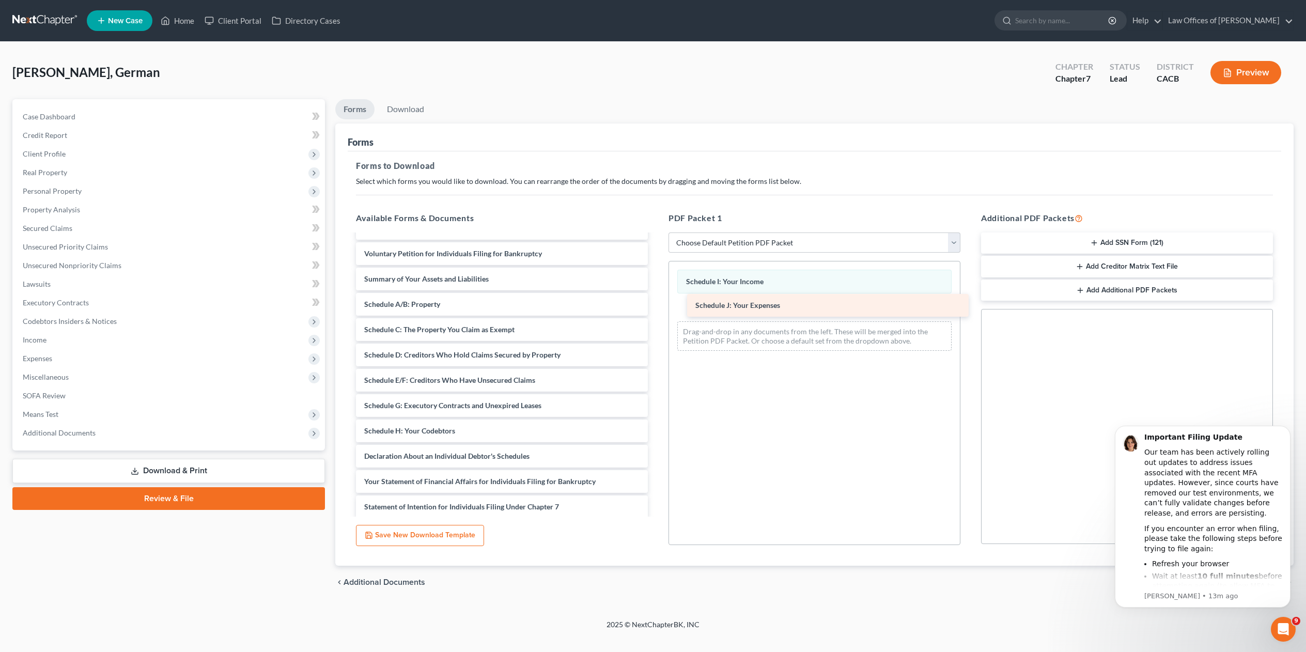
drag, startPoint x: 428, startPoint y: 449, endPoint x: 759, endPoint y: 299, distance: 363.3
click at [656, 299] on div "Schedule J: Your Expenses Verification of Master Mailing List of Creditors ([DA…" at bounding box center [502, 405] width 309 height 479
click at [417, 102] on link "Download" at bounding box center [406, 109] width 54 height 20
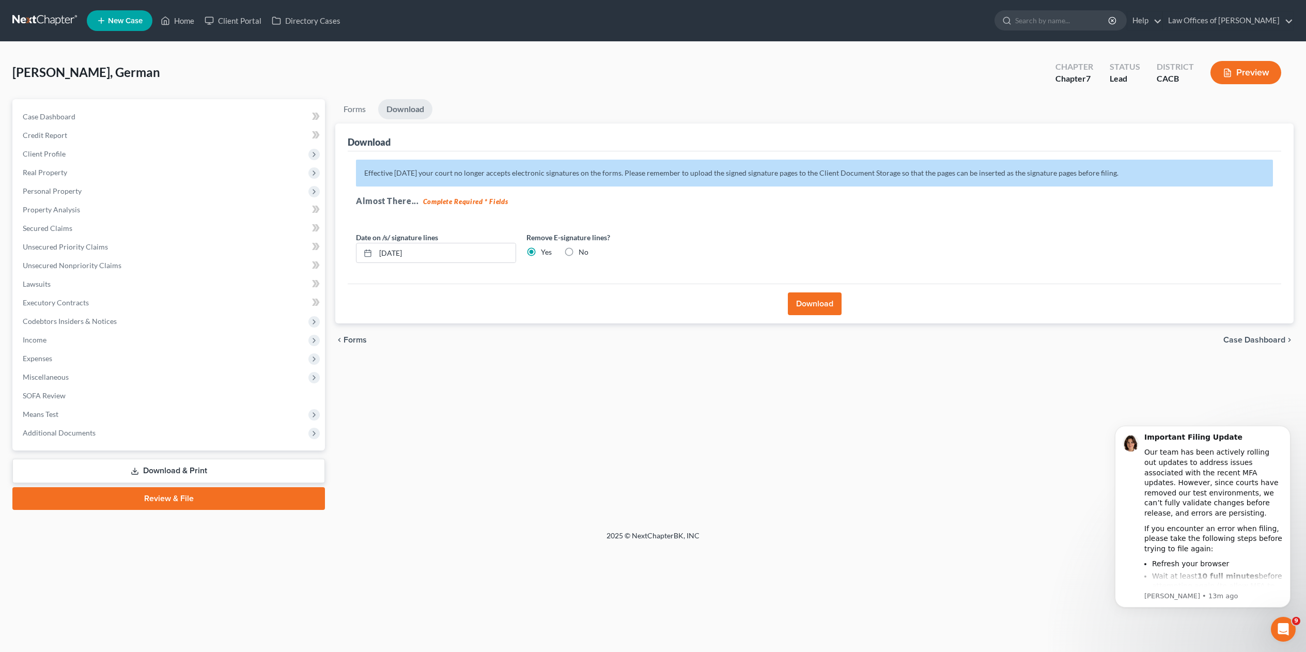
click at [803, 296] on button "Download" at bounding box center [815, 304] width 54 height 23
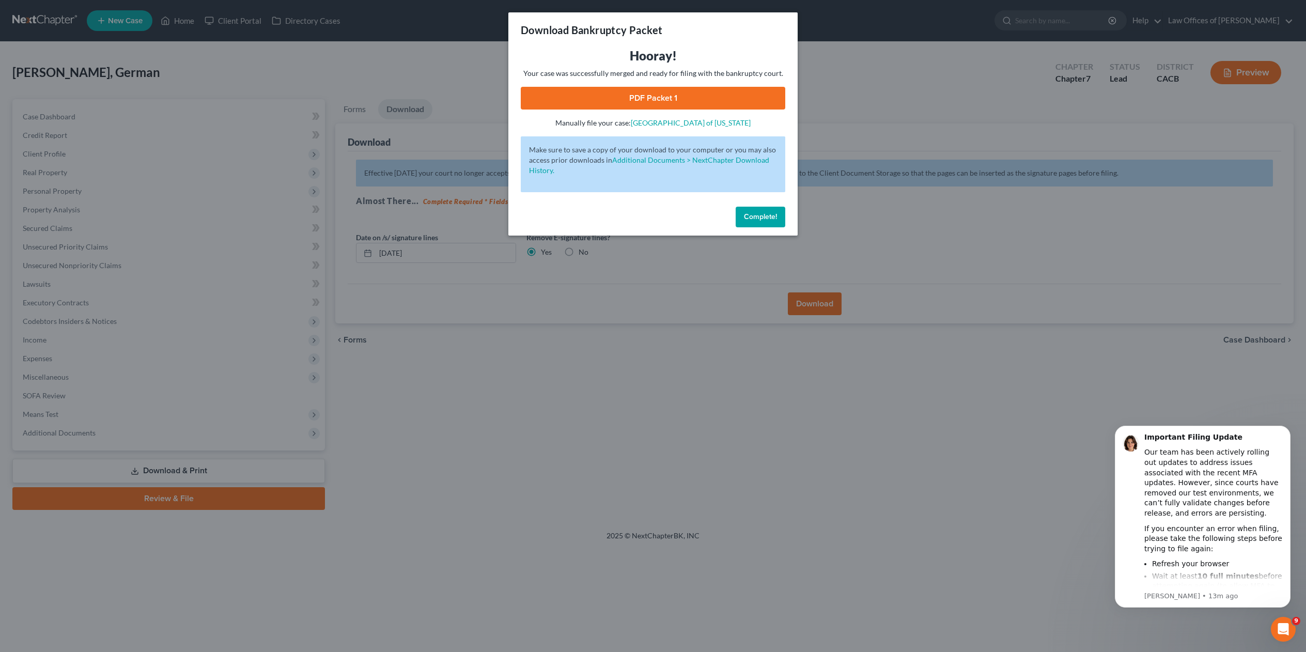
click at [643, 96] on link "PDF Packet 1" at bounding box center [653, 98] width 265 height 23
click at [760, 214] on span "Complete!" at bounding box center [760, 216] width 33 height 9
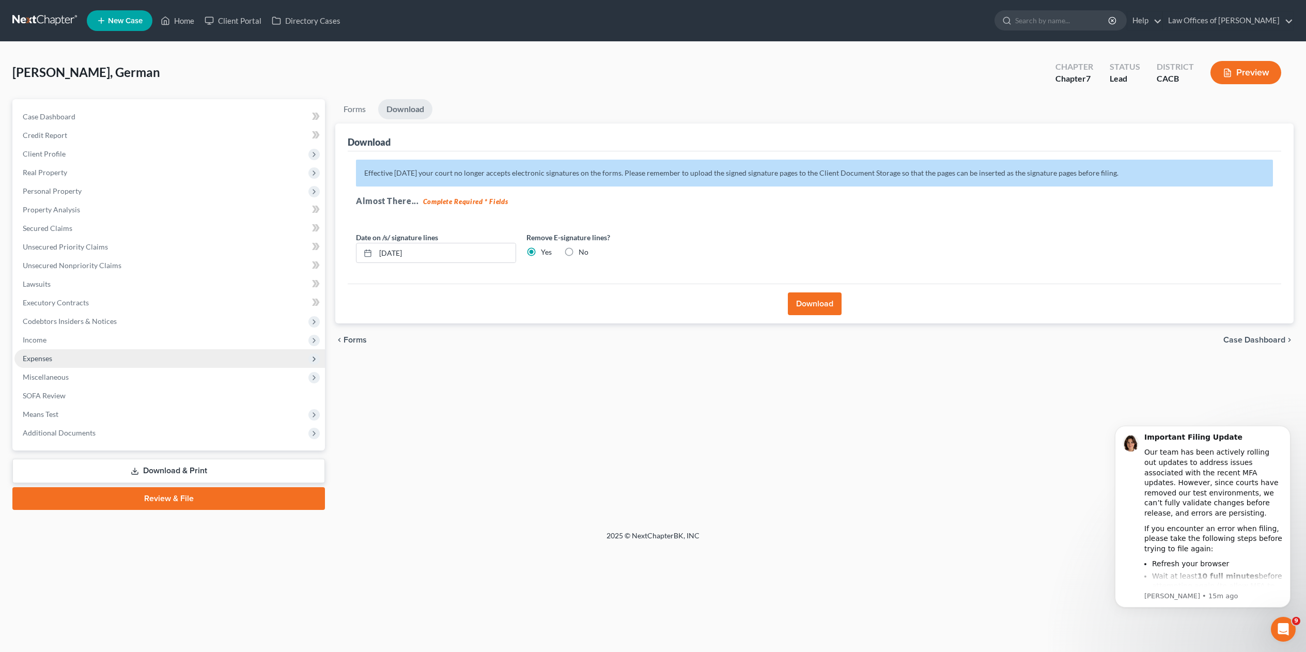
click at [39, 354] on span "Expenses" at bounding box center [37, 358] width 29 height 9
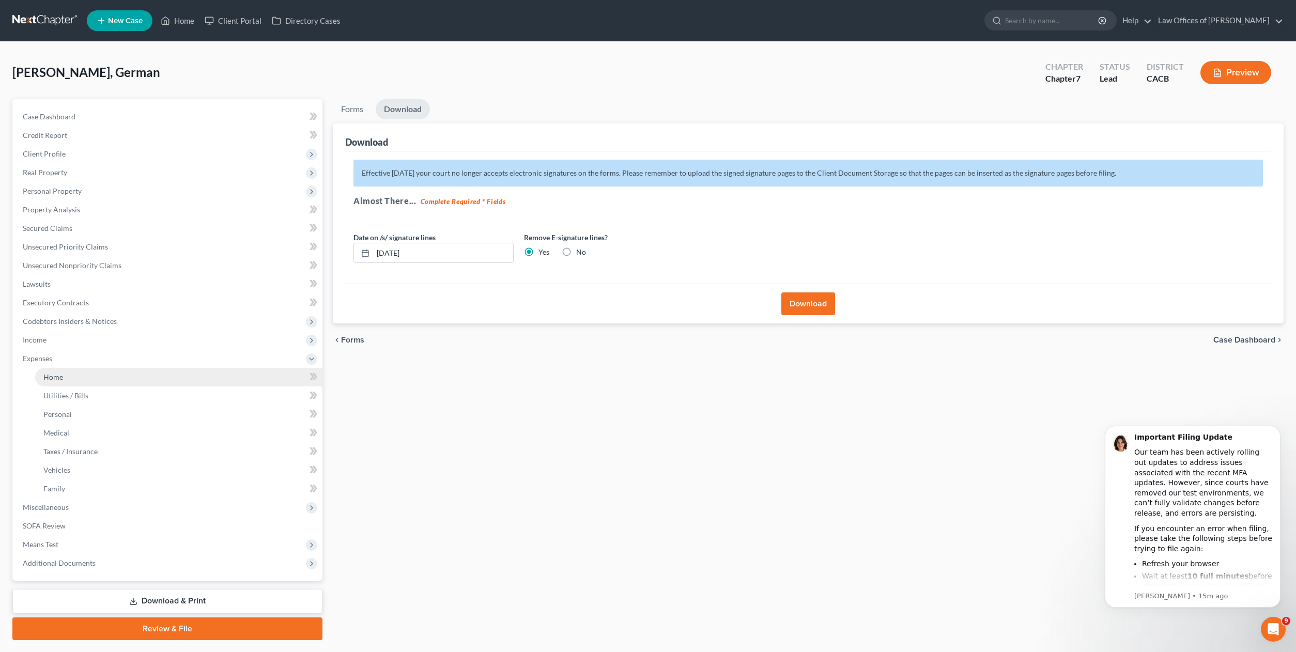
click at [52, 373] on span "Home" at bounding box center [53, 377] width 20 height 9
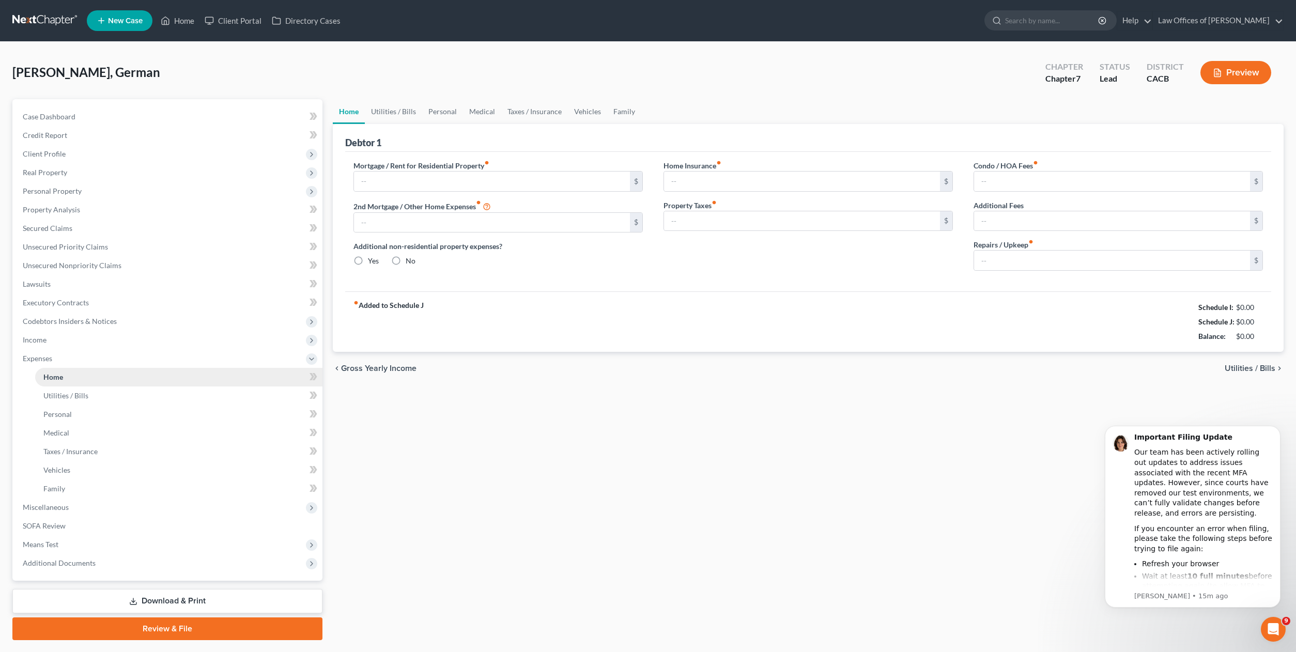
type input "2,200.00"
type input "0.00"
radio input "true"
type input "0.00"
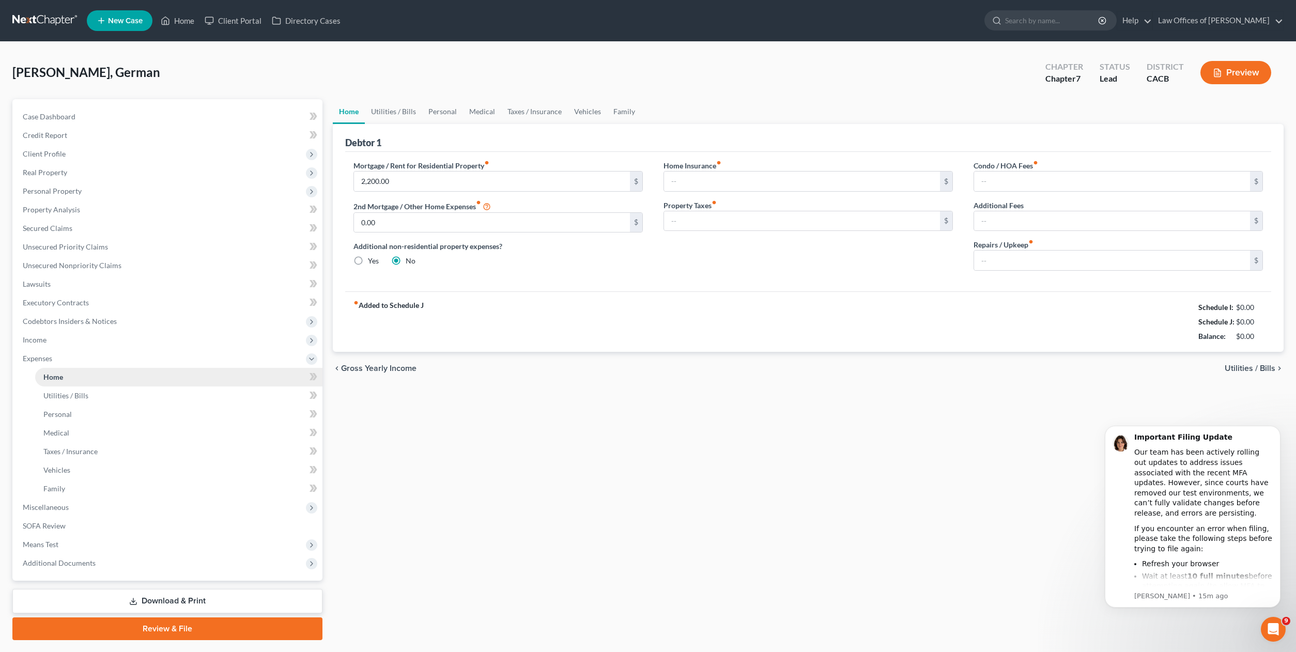
type input "0.00"
click at [532, 182] on input "2,865.00" at bounding box center [492, 182] width 276 height 20
type input "2,865.00"
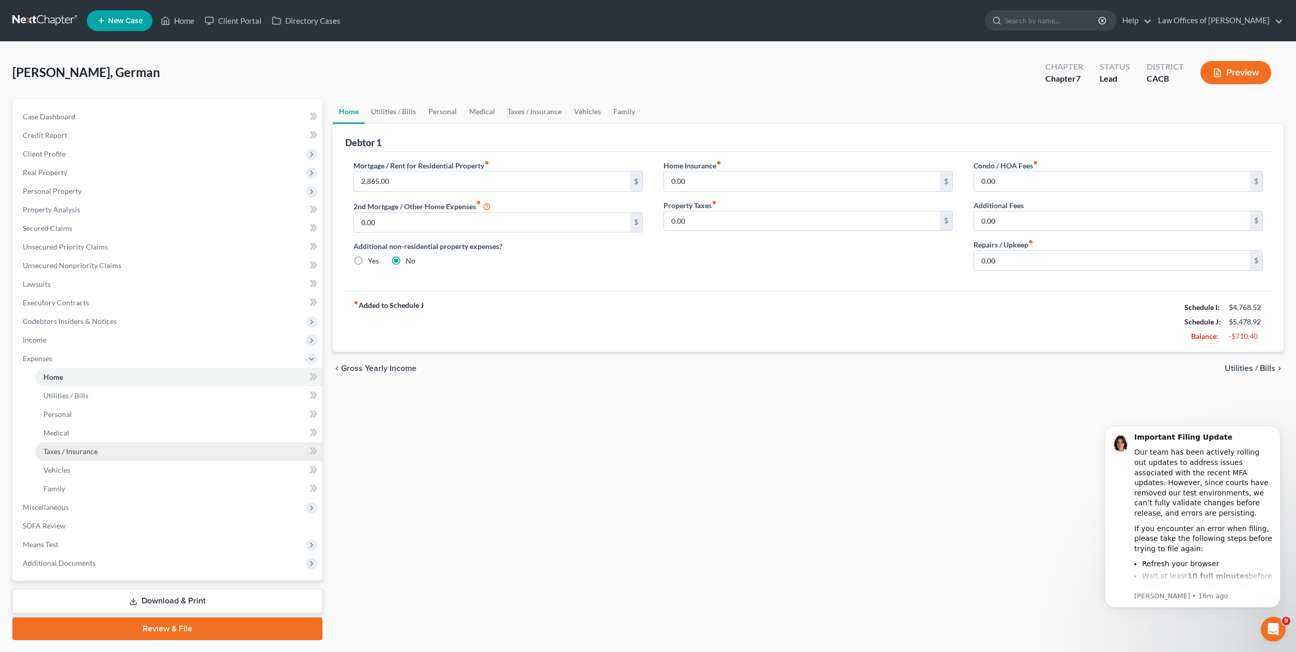
click at [68, 447] on span "Taxes / Insurance" at bounding box center [70, 451] width 54 height 9
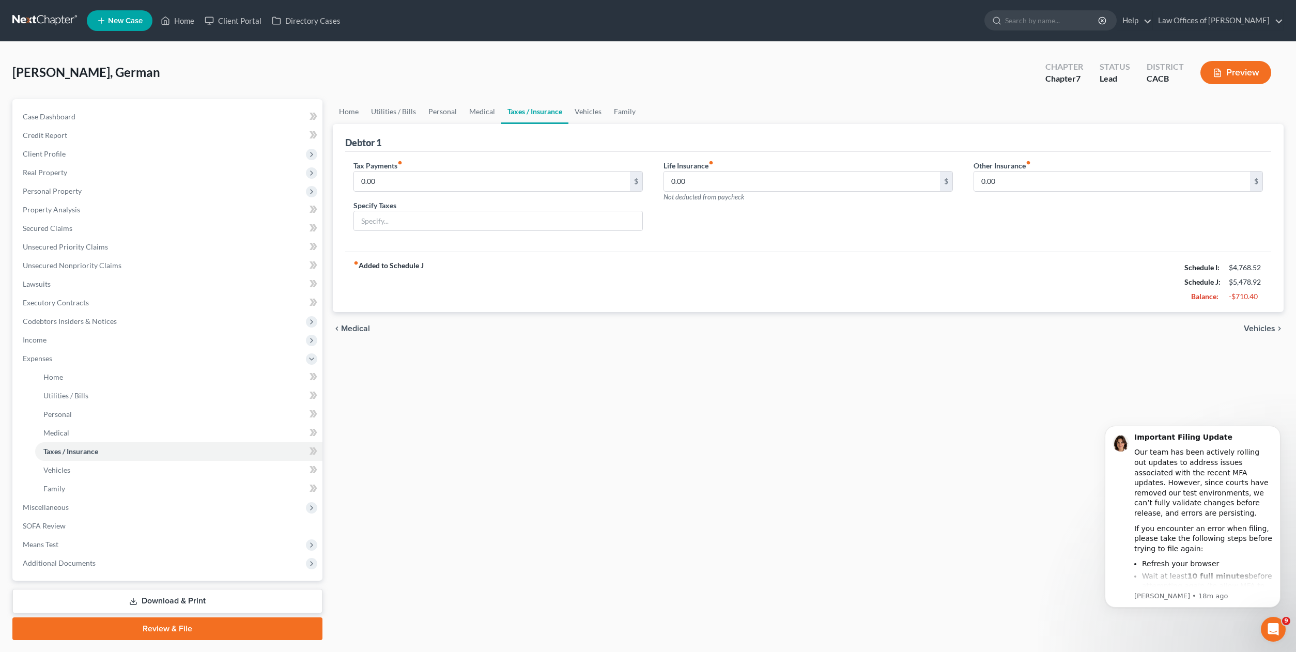
click at [144, 598] on link "Download & Print" at bounding box center [167, 601] width 310 height 24
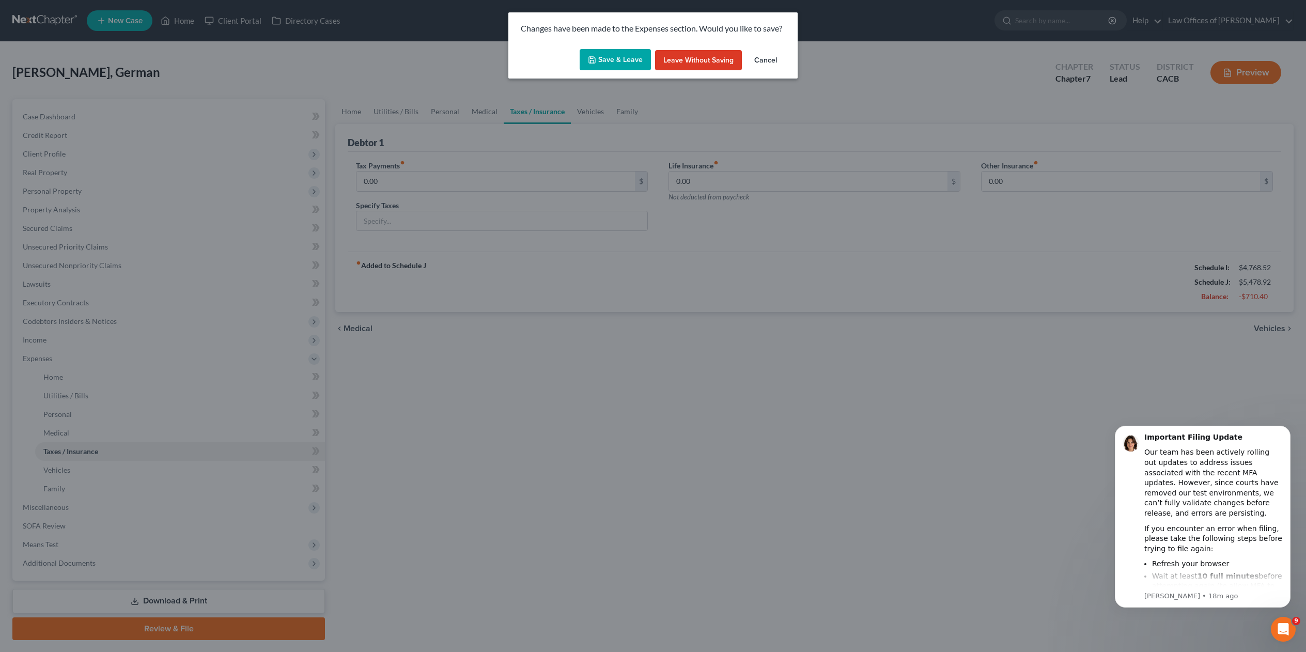
click at [606, 62] on button "Save & Leave" at bounding box center [615, 60] width 71 height 22
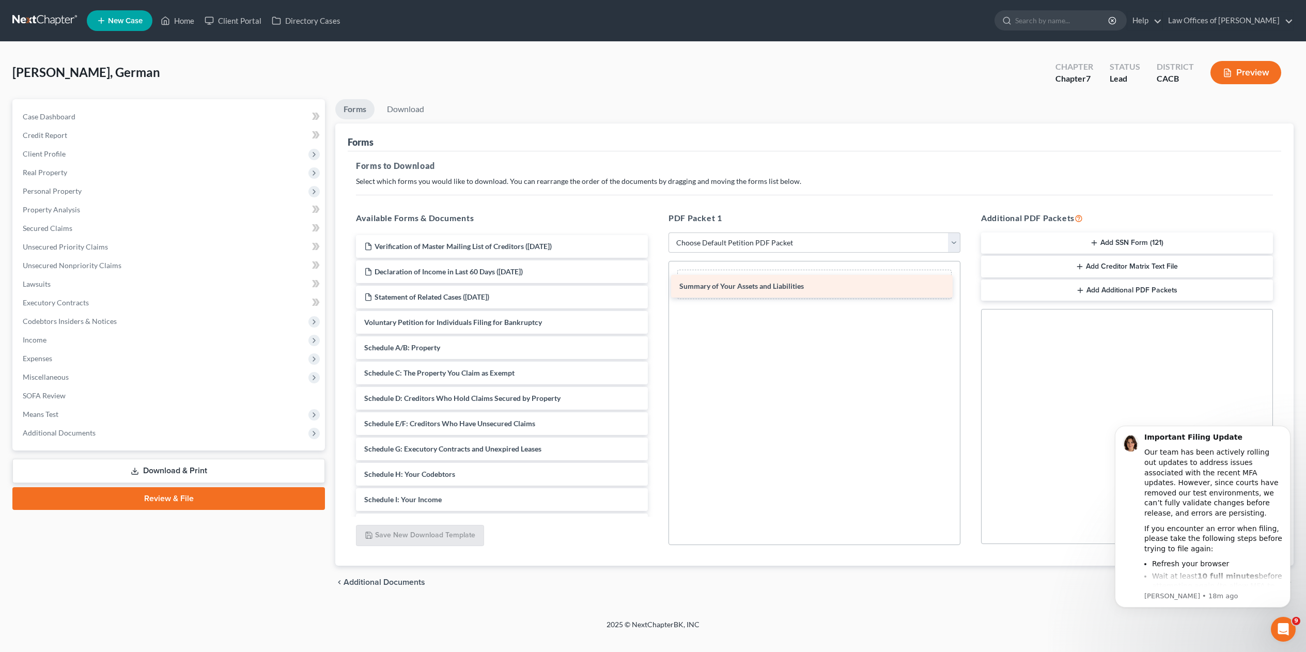
drag, startPoint x: 413, startPoint y: 344, endPoint x: 728, endPoint y: 283, distance: 320.6
click at [656, 283] on div "Summary of Your Assets and Liabilities Verification of Master Mailing List of C…" at bounding box center [502, 487] width 309 height 504
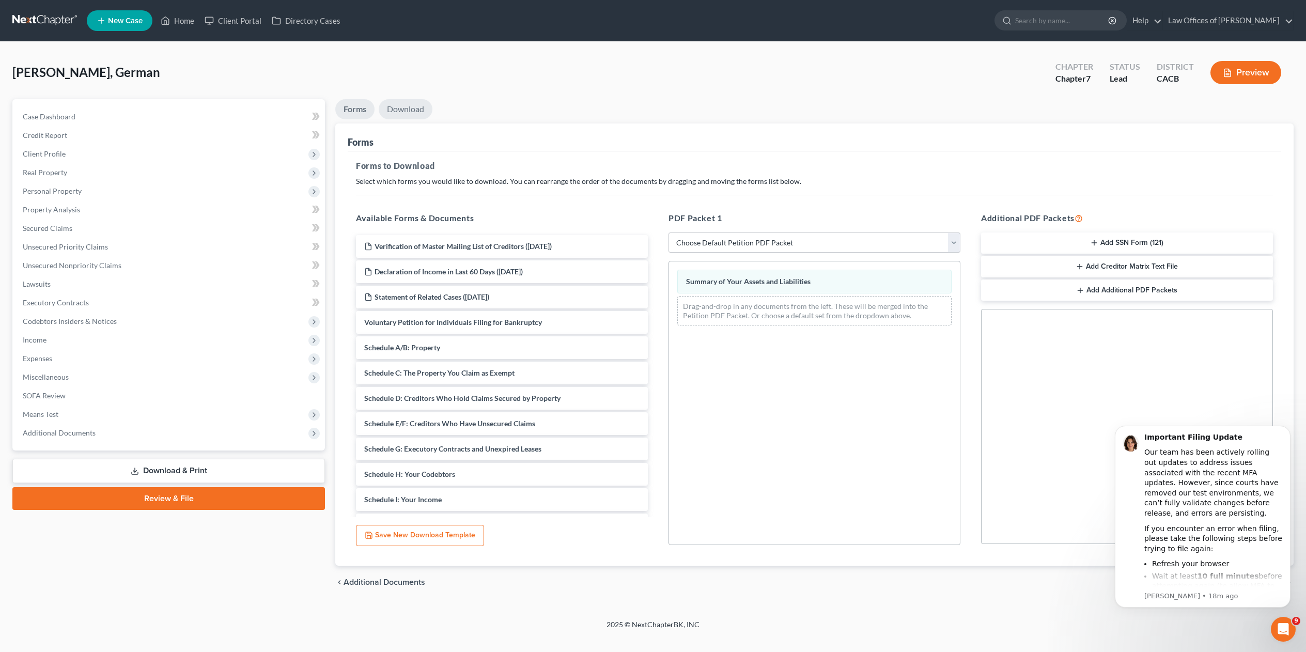
click at [410, 110] on link "Download" at bounding box center [406, 109] width 54 height 20
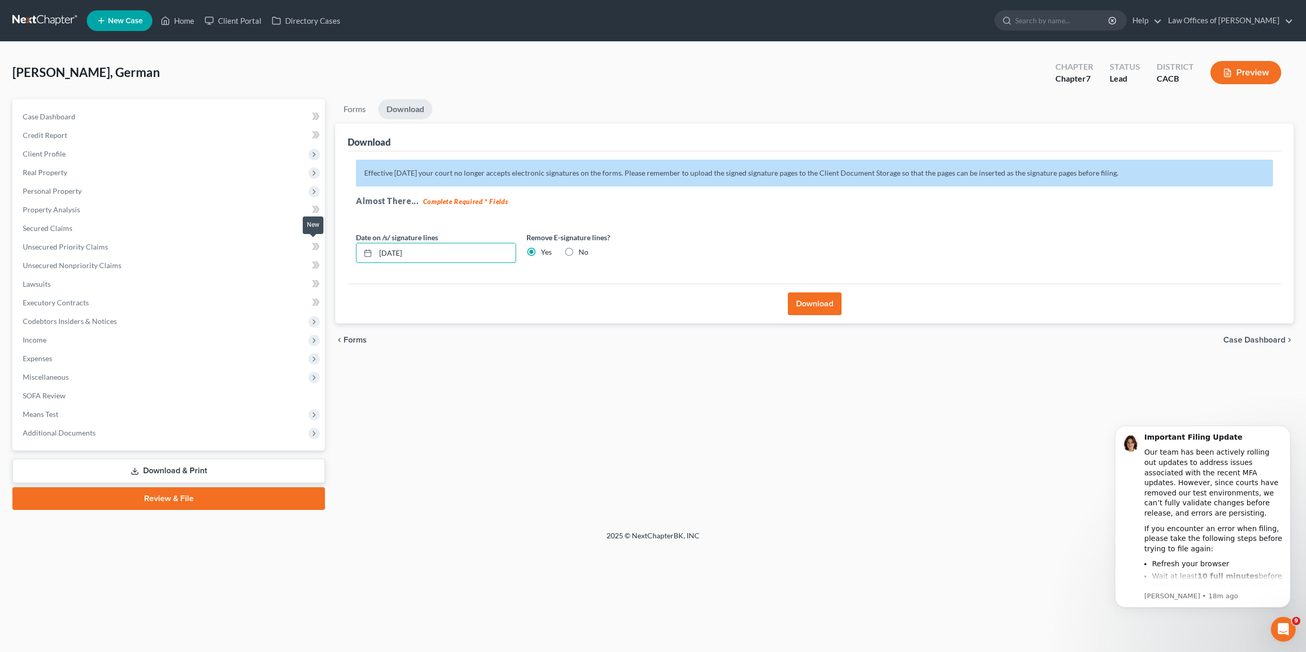
drag, startPoint x: 431, startPoint y: 248, endPoint x: 321, endPoint y: 246, distance: 110.1
click at [321, 246] on div "Petition Navigation Case Dashboard Payments Invoices Payments Payments Credit R…" at bounding box center [653, 304] width 1292 height 411
click at [824, 303] on button "Download" at bounding box center [815, 304] width 54 height 23
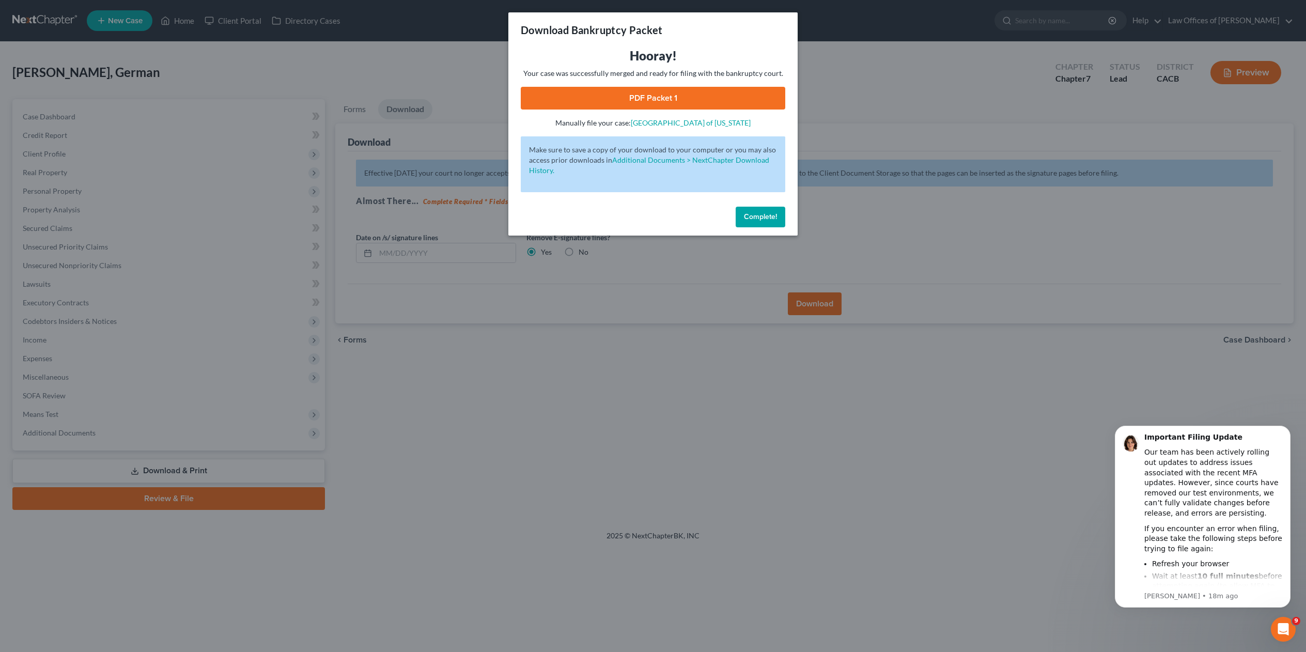
click at [632, 98] on link "PDF Packet 1" at bounding box center [653, 98] width 265 height 23
